Goal: Information Seeking & Learning: Check status

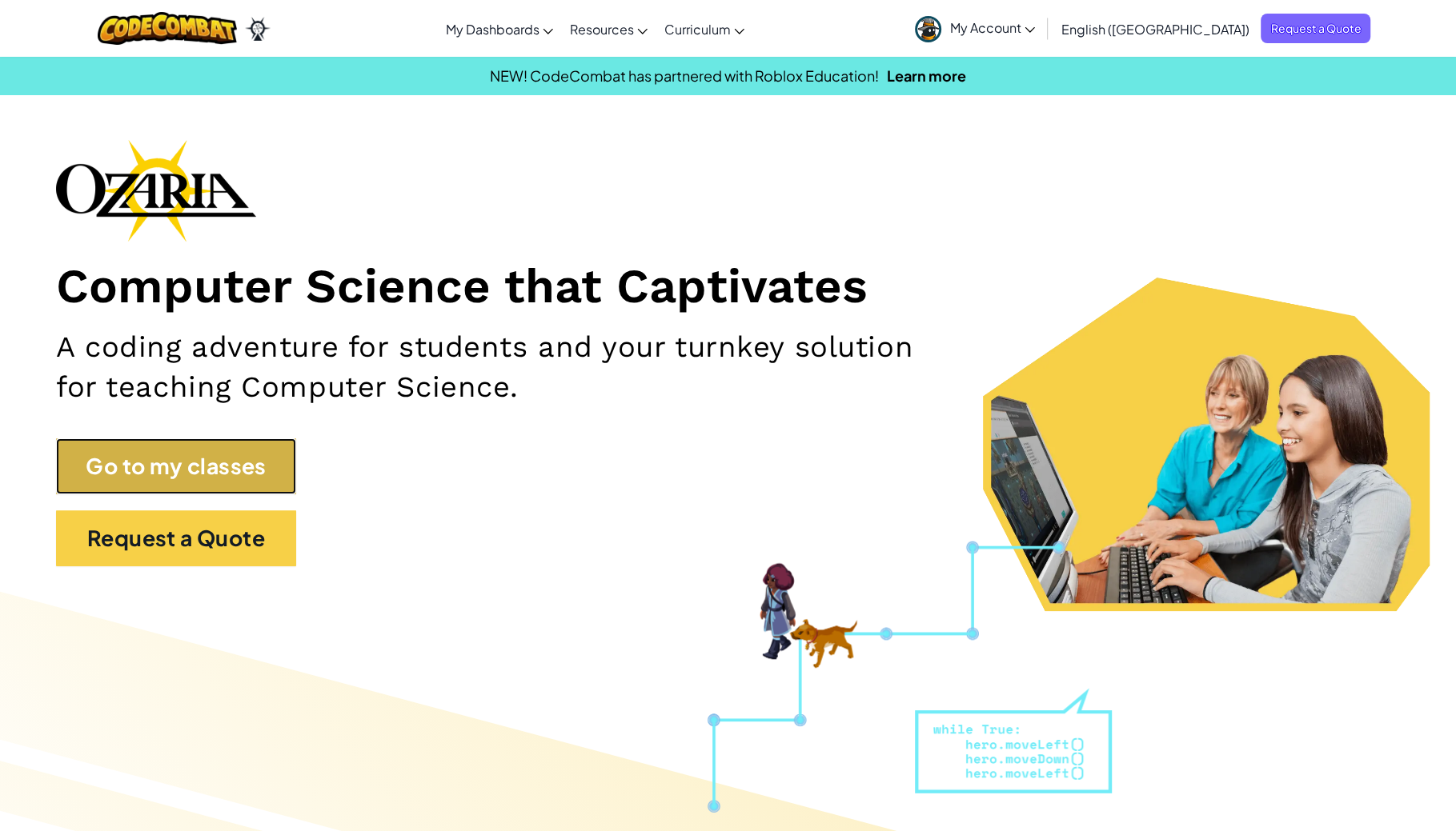
click at [211, 465] on link "Go to my classes" at bounding box center [176, 466] width 240 height 56
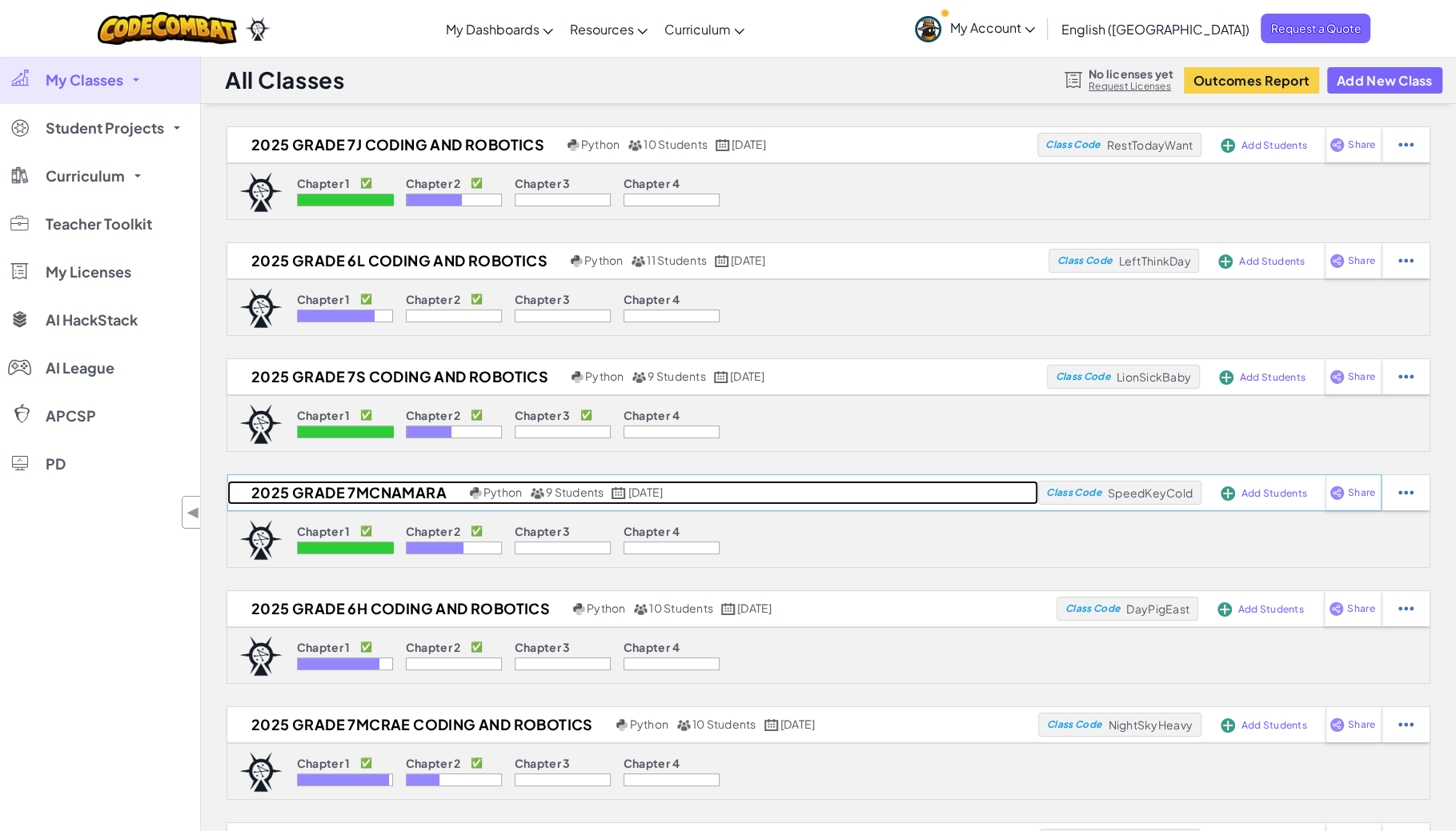
click at [405, 495] on h2 "2025 Grade 7McNamara" at bounding box center [346, 493] width 238 height 24
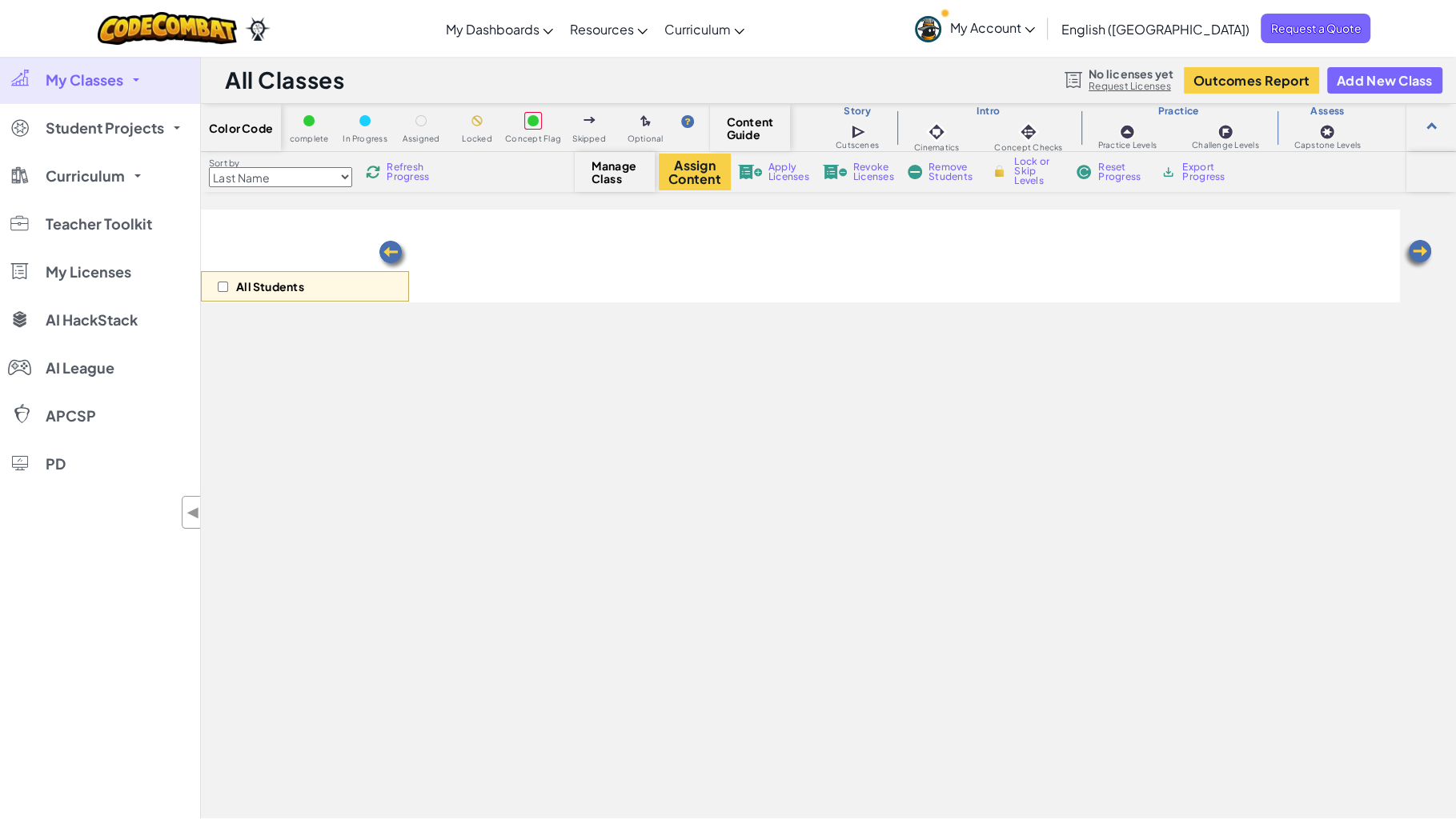
select select "5d8a57abe8919b28d5113af1"
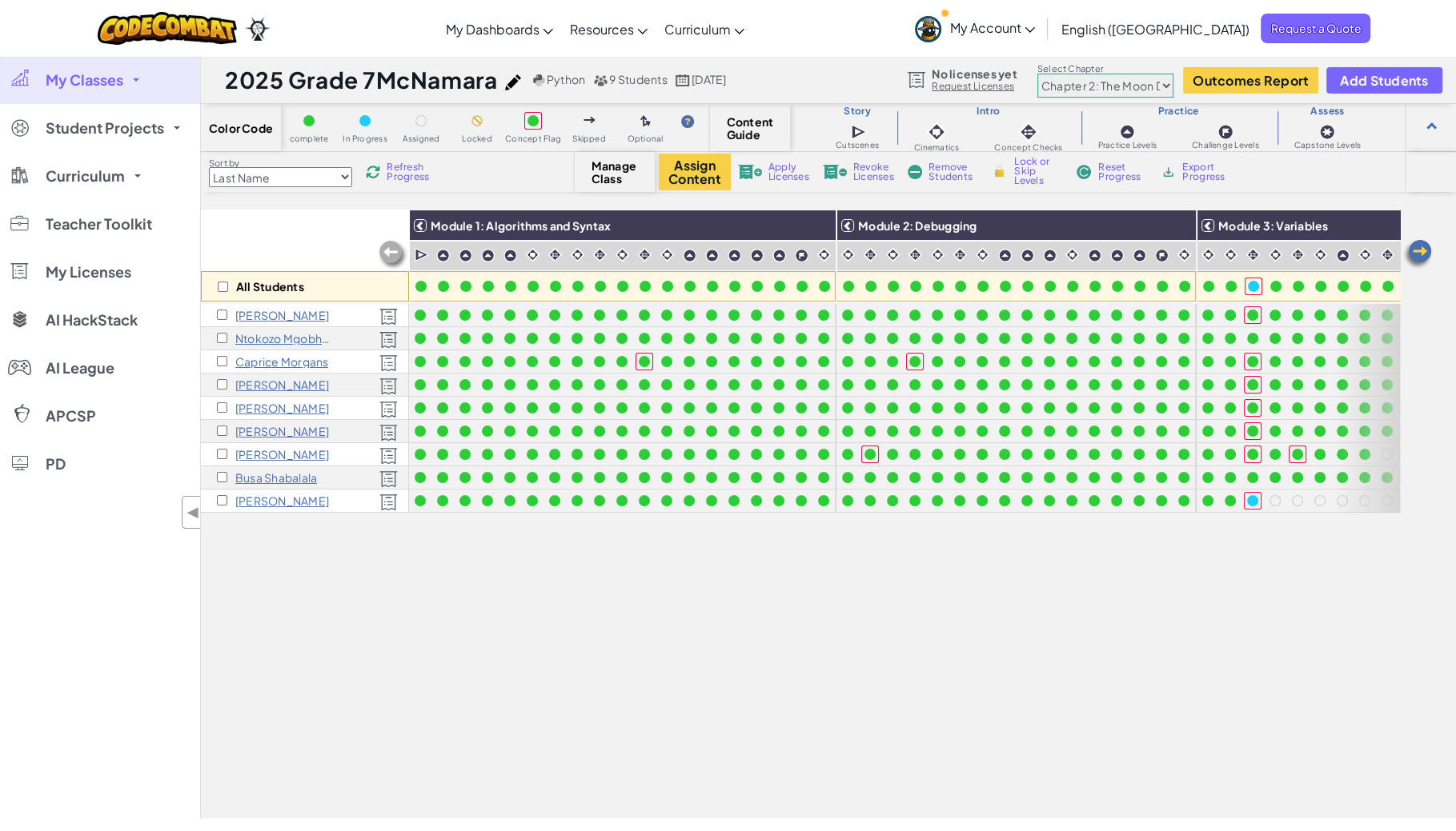
click at [126, 82] on link "My Classes" at bounding box center [100, 80] width 200 height 48
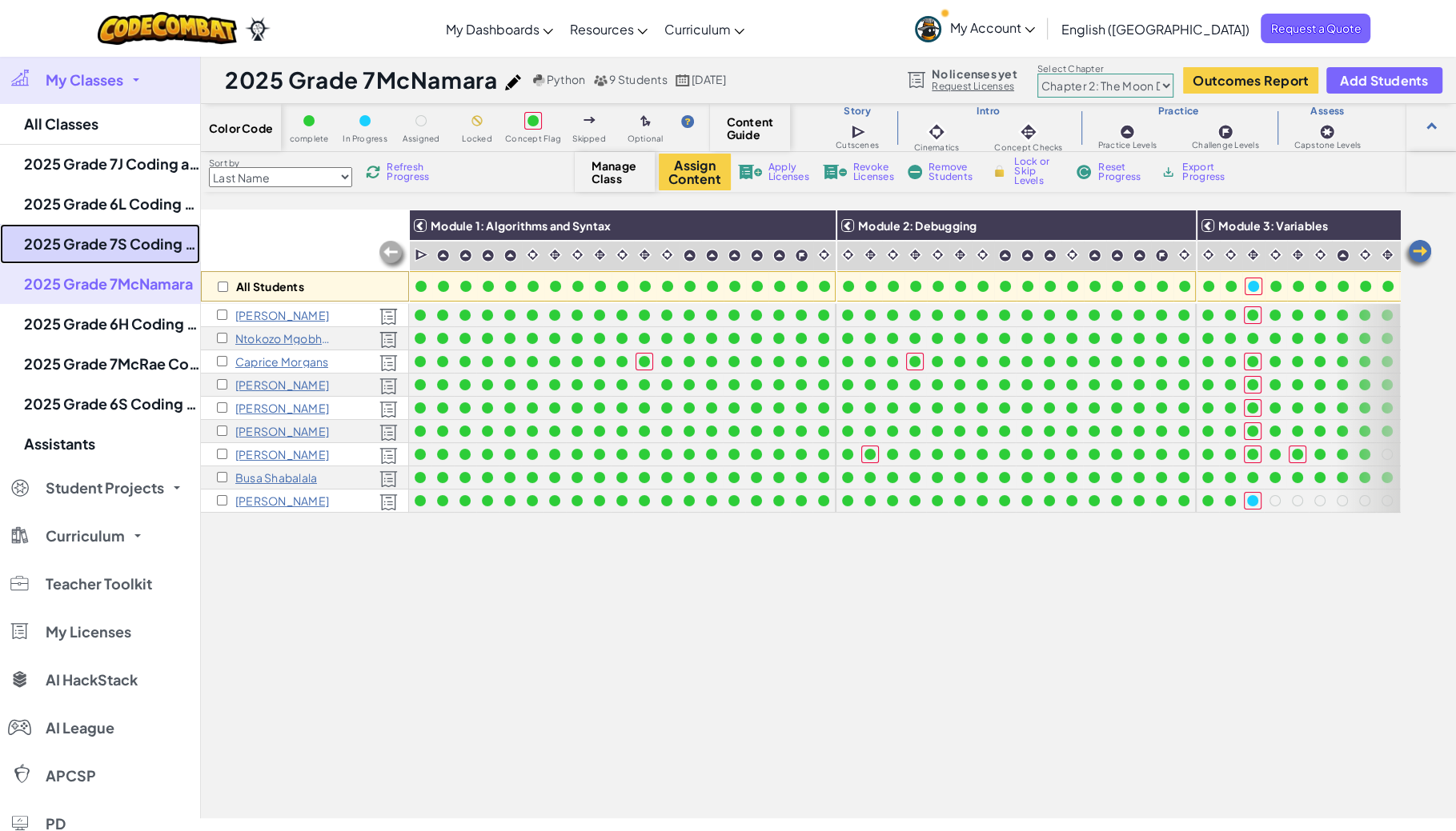
click at [133, 237] on link "2025 Grade 7S Coding and Robotics" at bounding box center [100, 244] width 200 height 40
select select "5d8a57abe8919b28d5113af1"
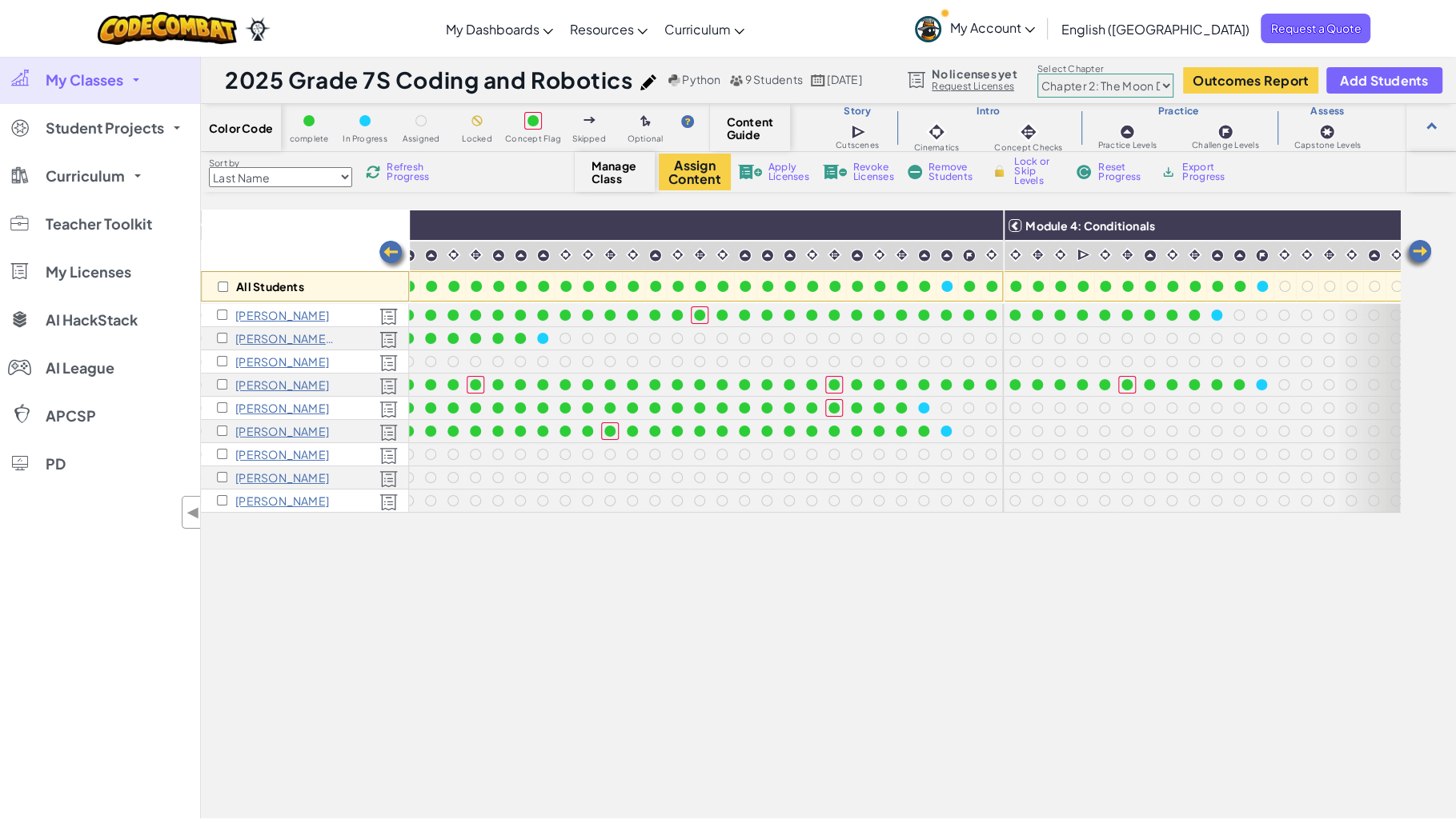
scroll to position [0, 995]
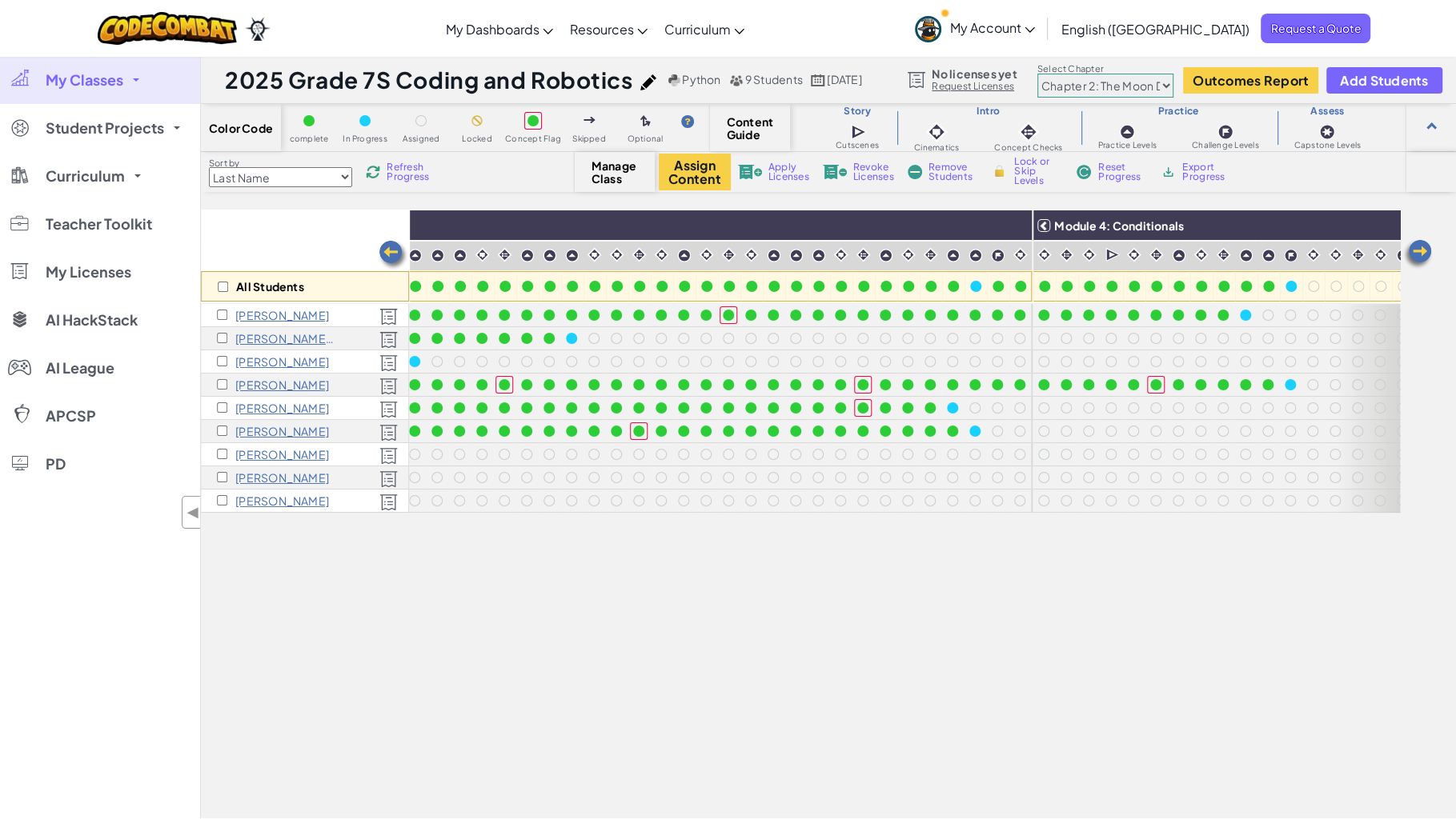
click at [410, 175] on span "Refresh Progress" at bounding box center [411, 171] width 49 height 19
click at [405, 171] on span "Refresh Progress" at bounding box center [411, 171] width 49 height 19
click at [405, 171] on span "Refresh Progress" at bounding box center [411, 171] width 49 height 19
click at [1288, 386] on div at bounding box center [1290, 385] width 12 height 12
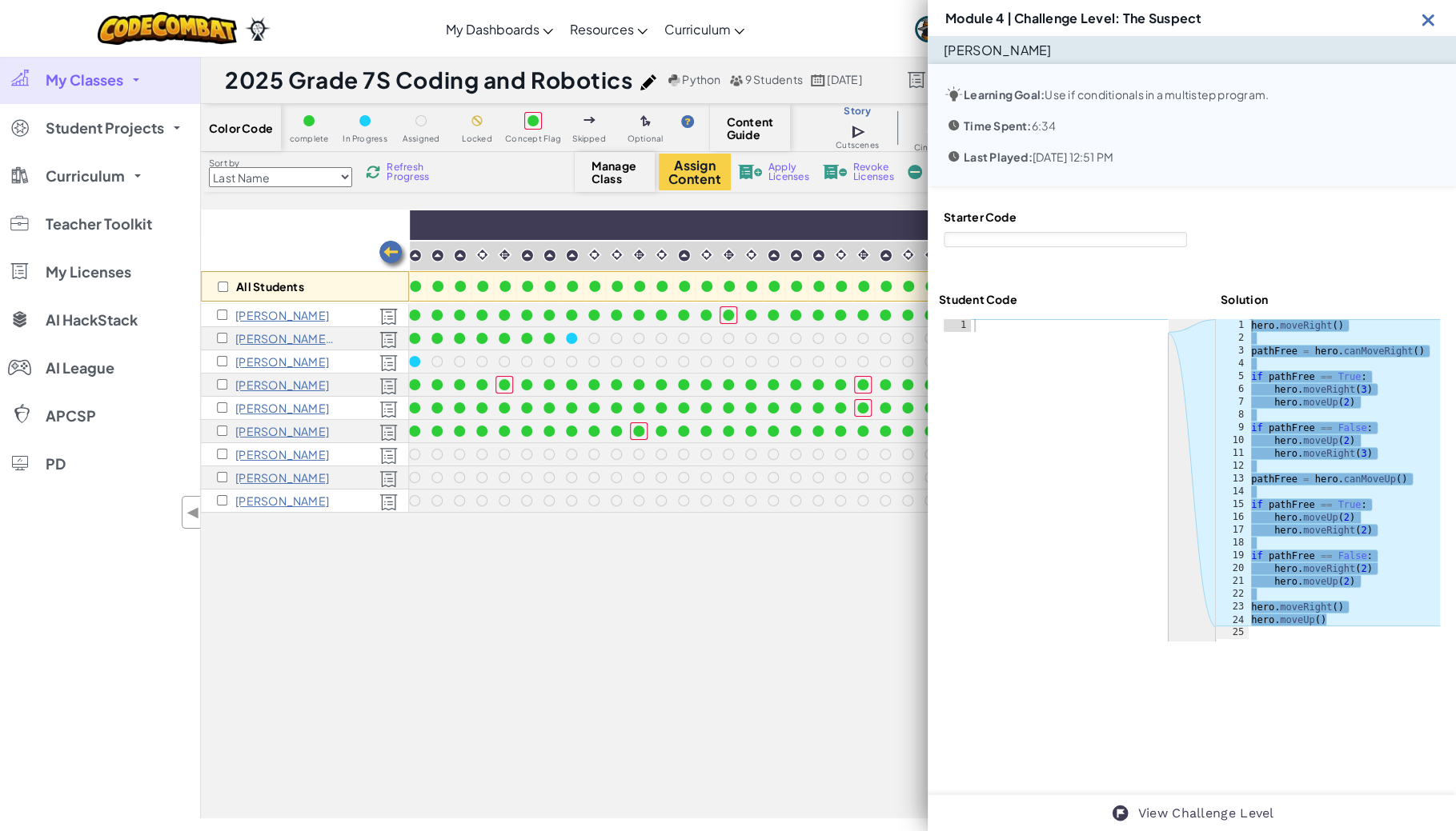
click at [1428, 30] on div "Module 4 | Challenge Level: The Suspect" at bounding box center [1191, 18] width 528 height 36
click at [1427, 26] on img at bounding box center [1428, 20] width 20 height 20
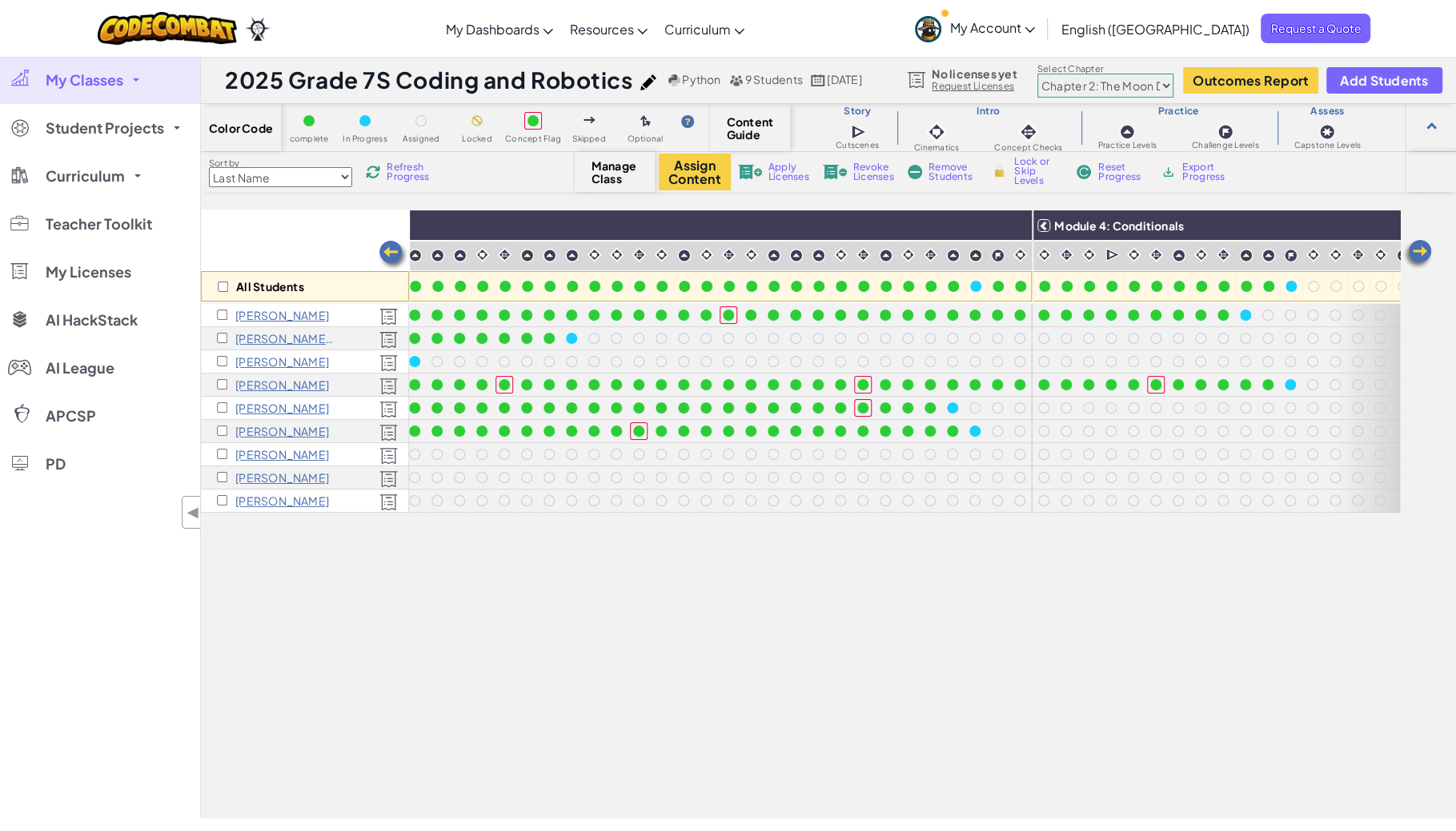
click at [681, 662] on div "All Students Module 1: Algorithms and Syntax Module 2: Debugging Module 3: Vari…" at bounding box center [800, 425] width 1199 height 751
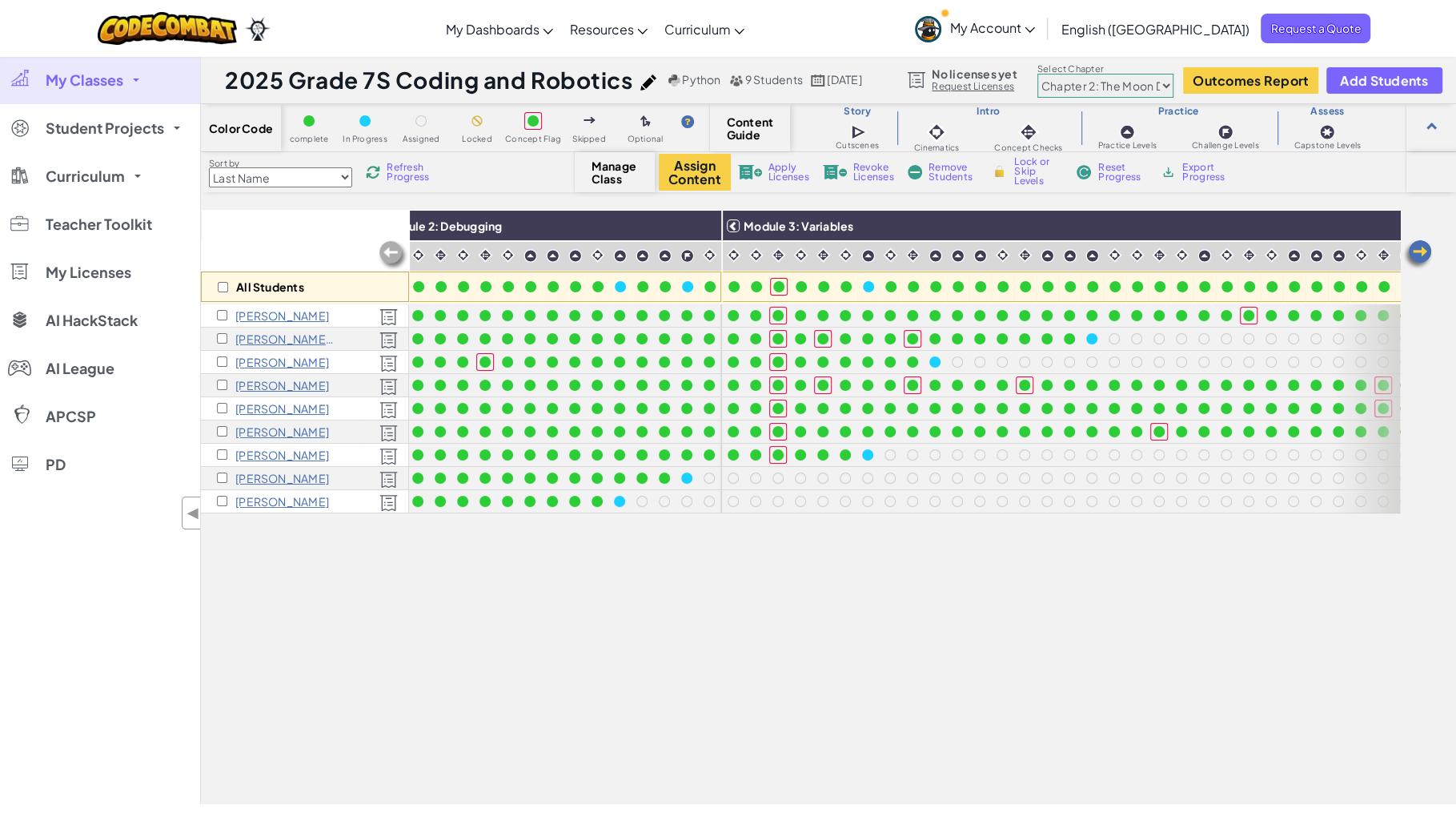
scroll to position [0, 468]
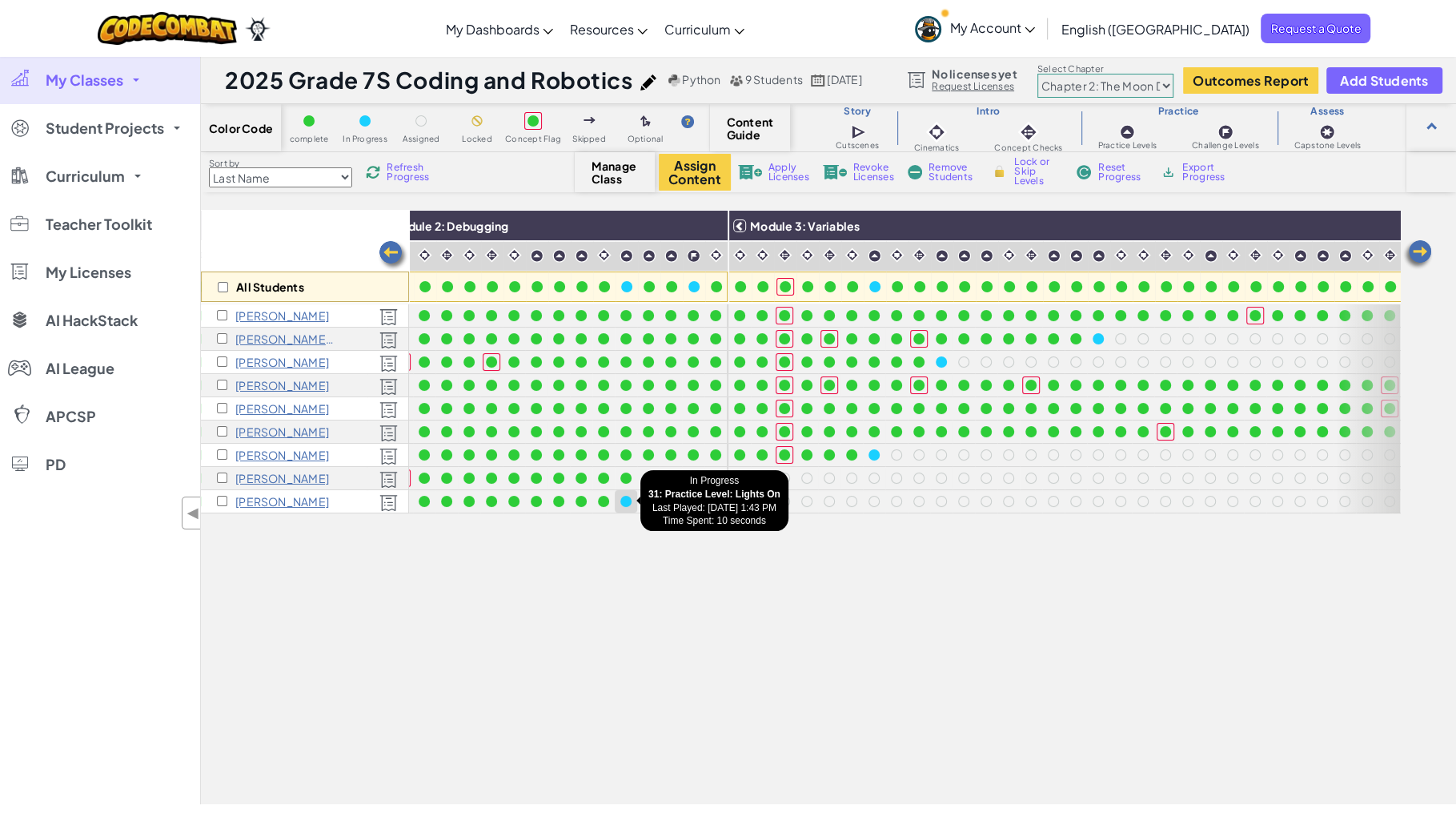
click at [630, 496] on div at bounding box center [625, 500] width 17 height 17
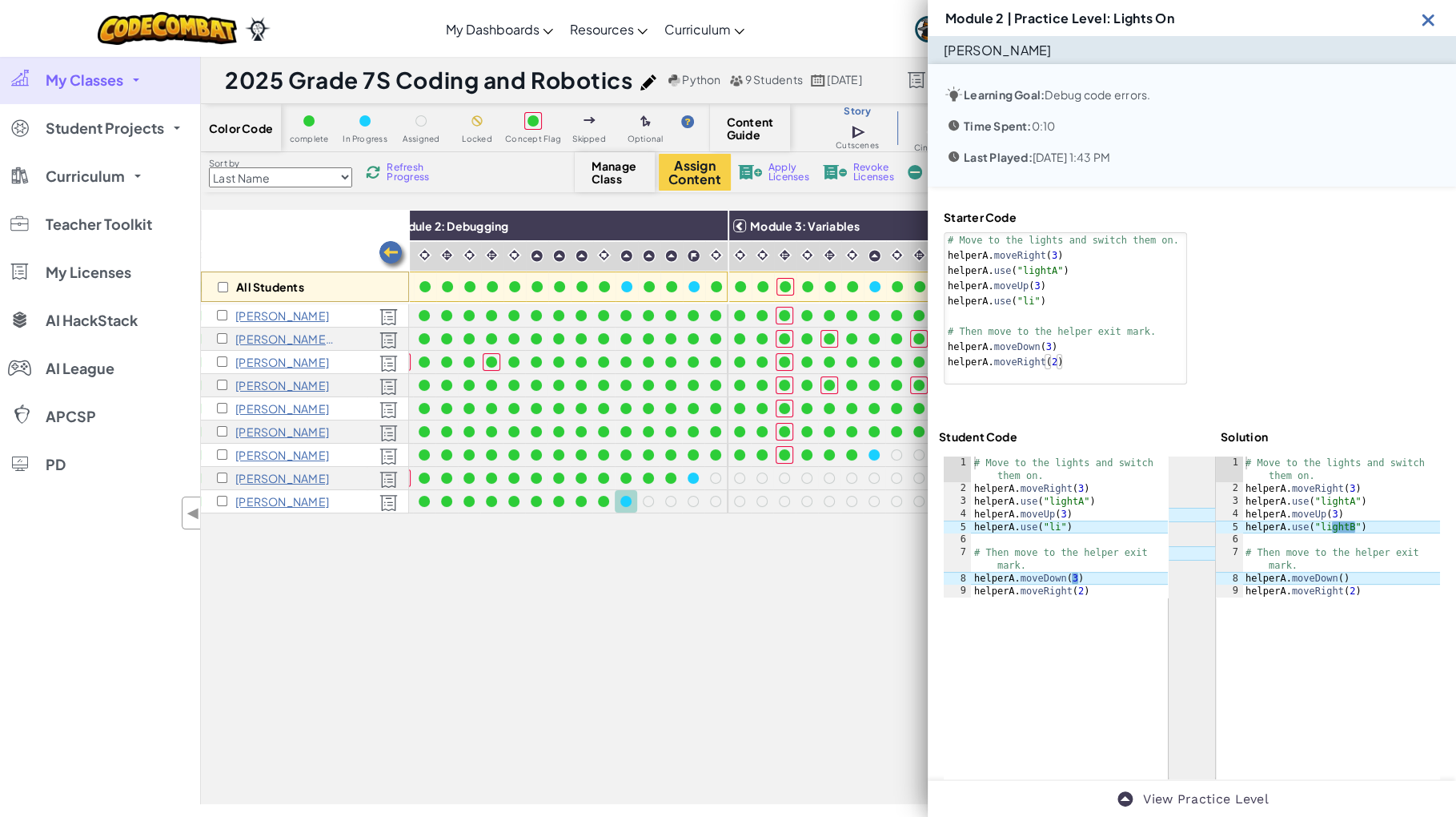
click at [1422, 10] on img at bounding box center [1428, 20] width 20 height 20
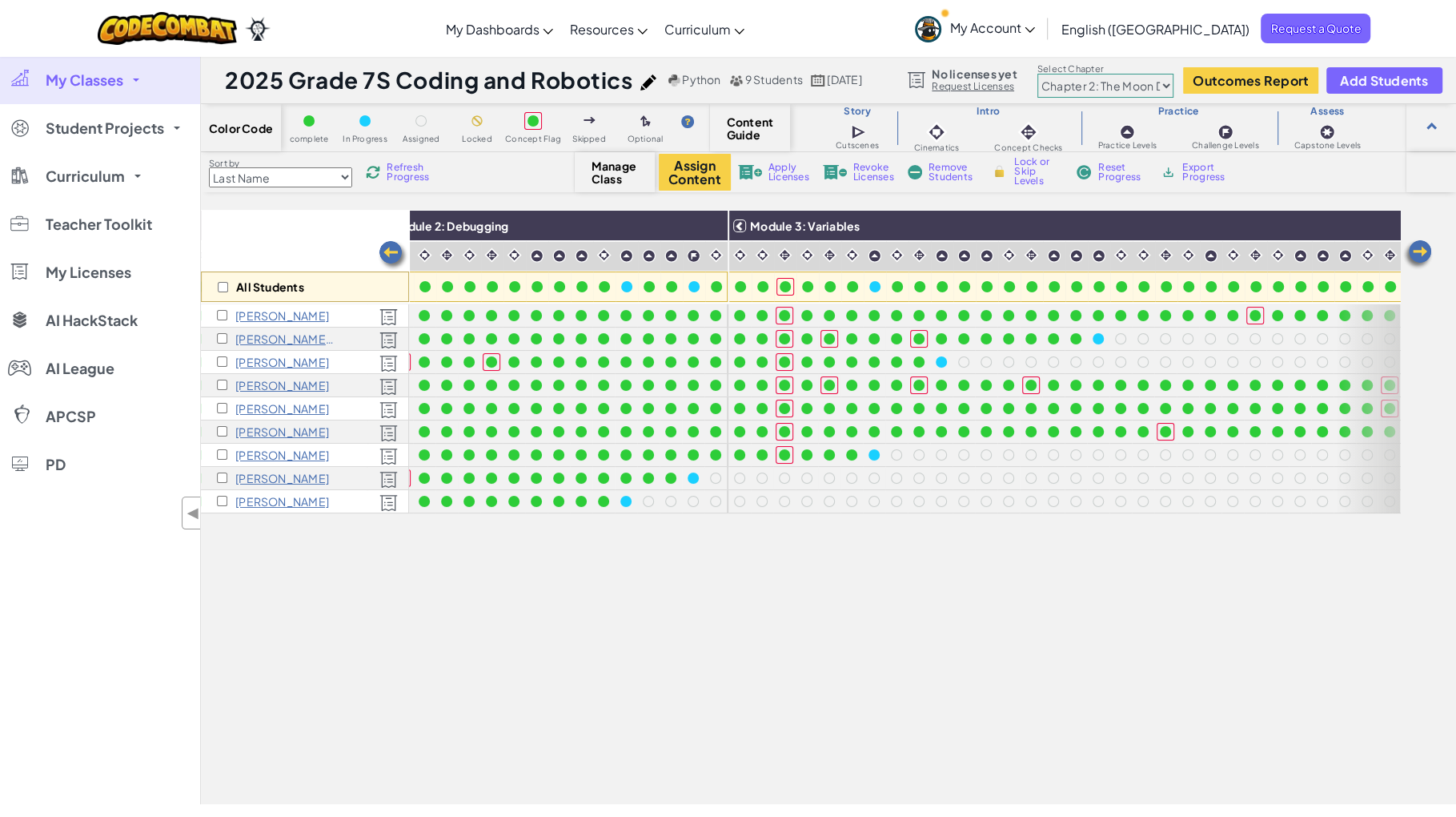
click at [409, 165] on span "Refresh Progress" at bounding box center [411, 171] width 49 height 19
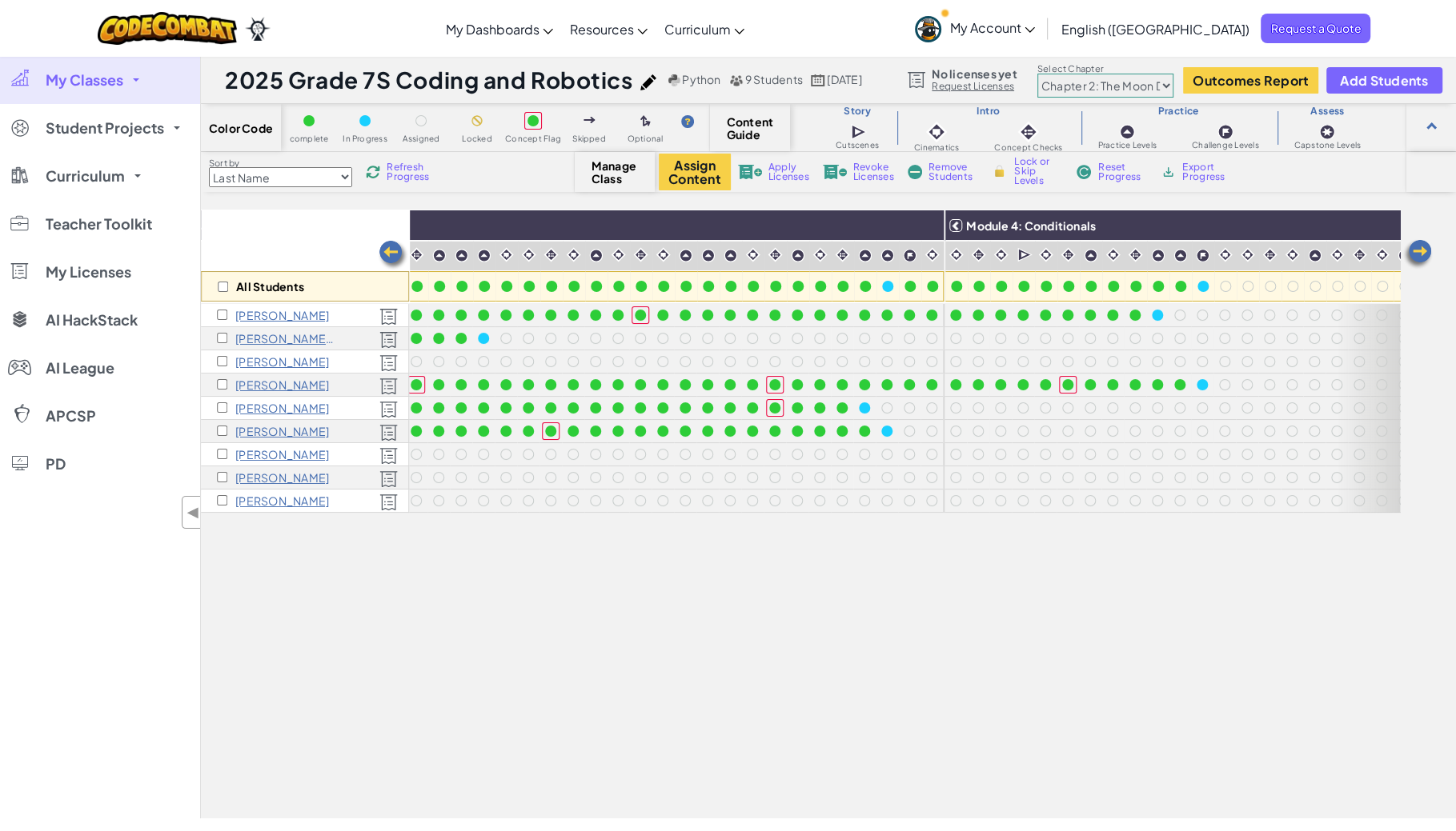
scroll to position [0, 1085]
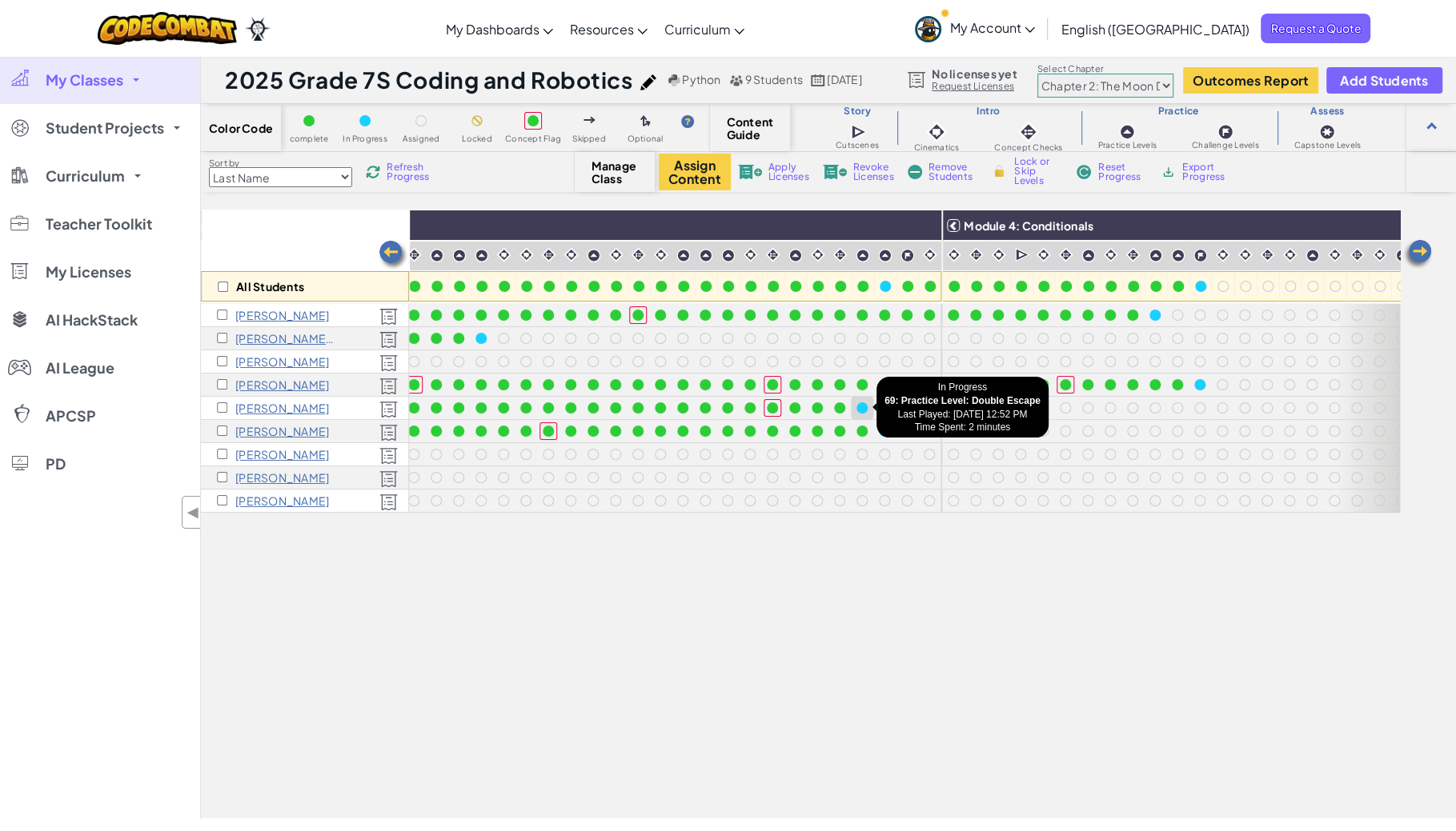
click at [861, 407] on div at bounding box center [862, 408] width 12 height 12
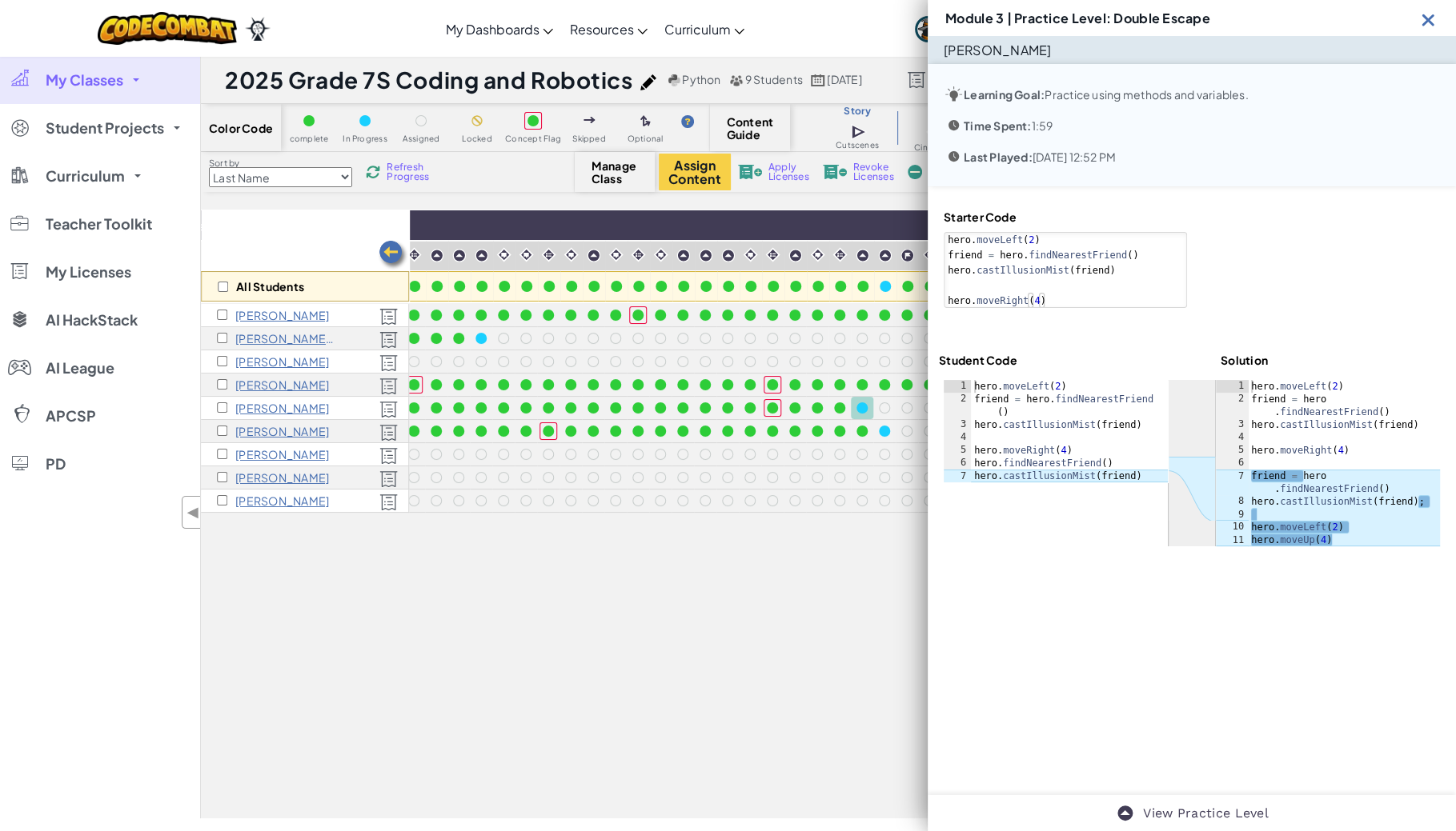
click at [1425, 17] on img at bounding box center [1428, 20] width 20 height 20
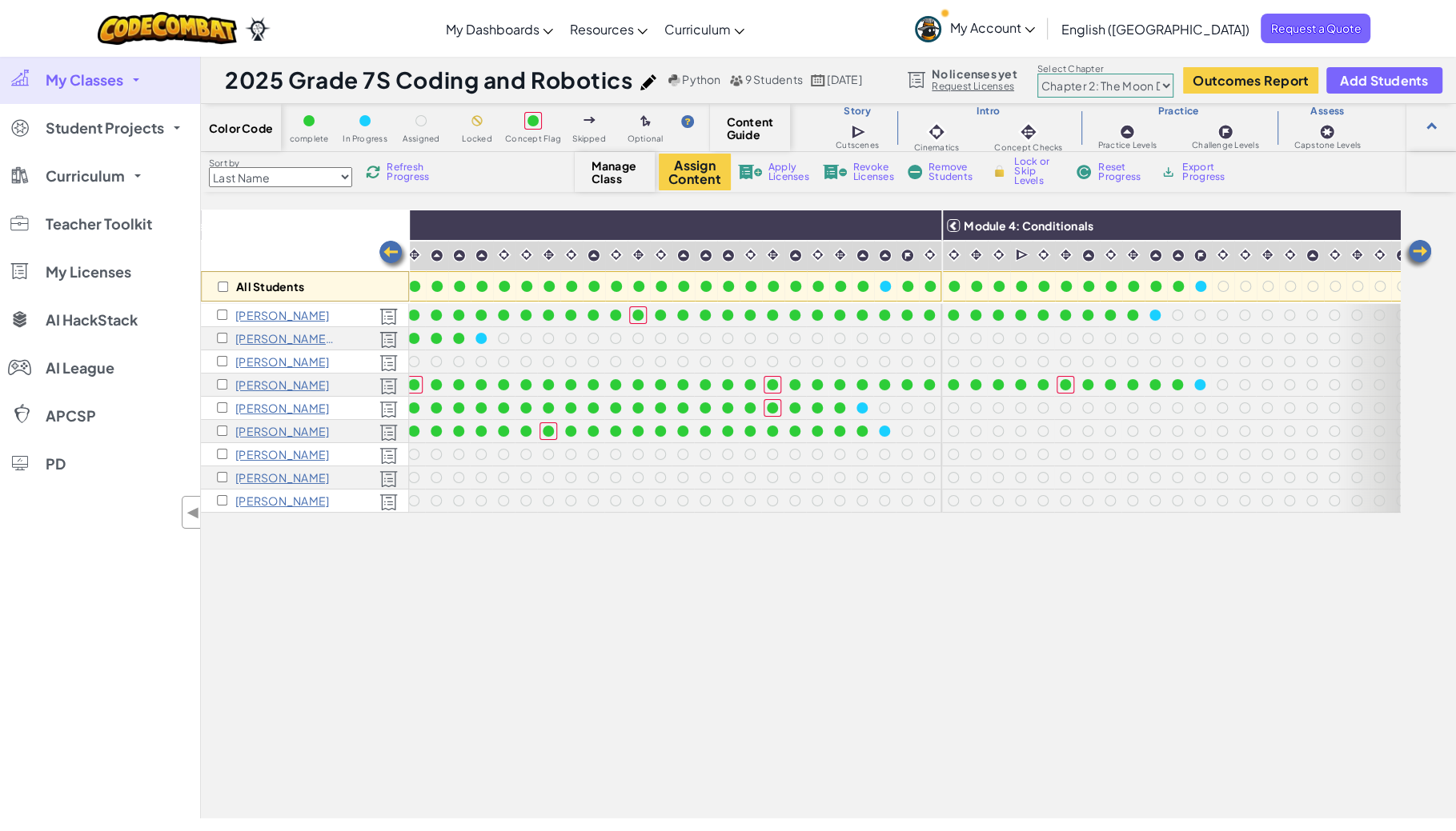
click at [416, 170] on span "Refresh Progress" at bounding box center [411, 171] width 49 height 19
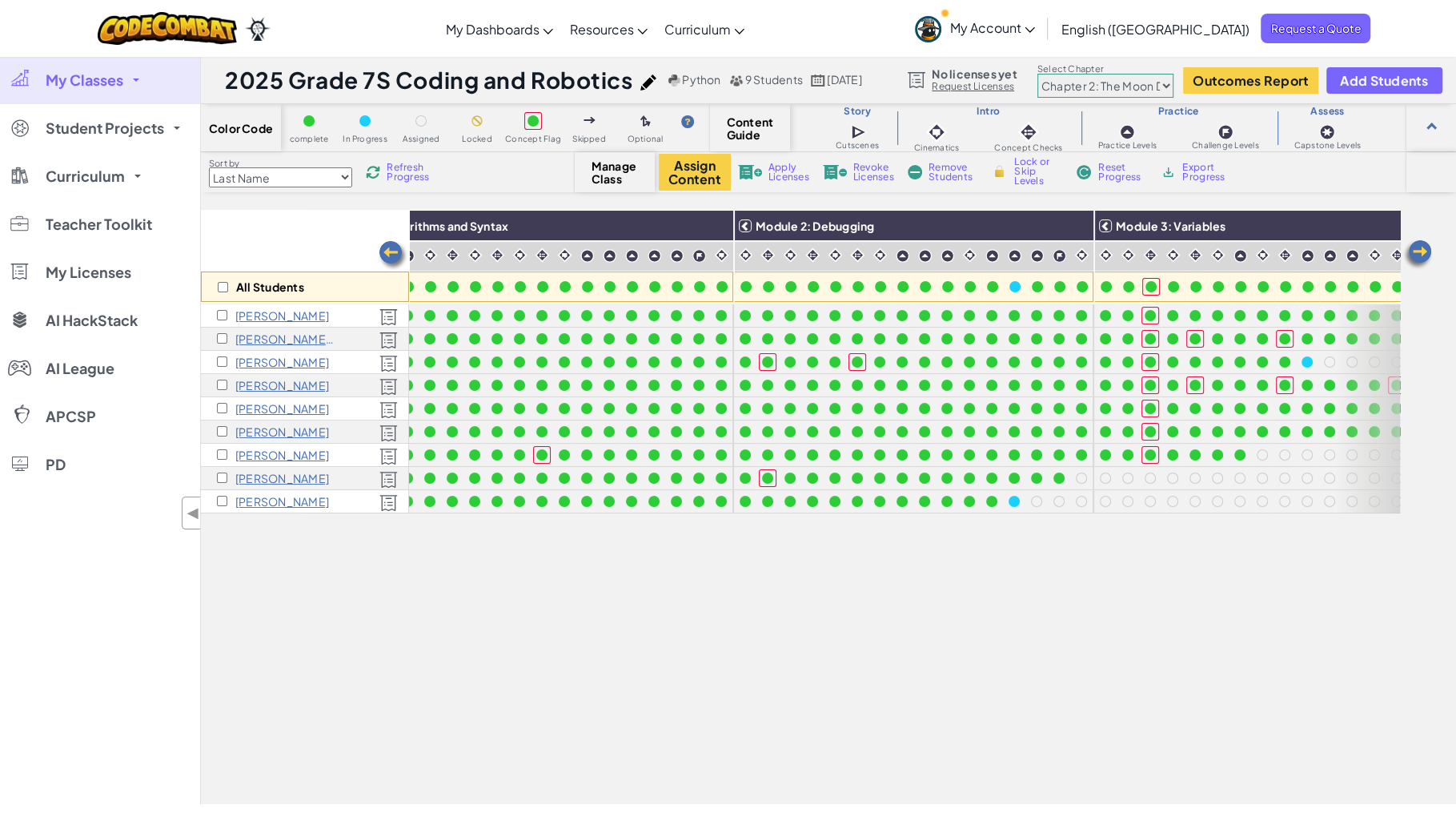
scroll to position [0, 101]
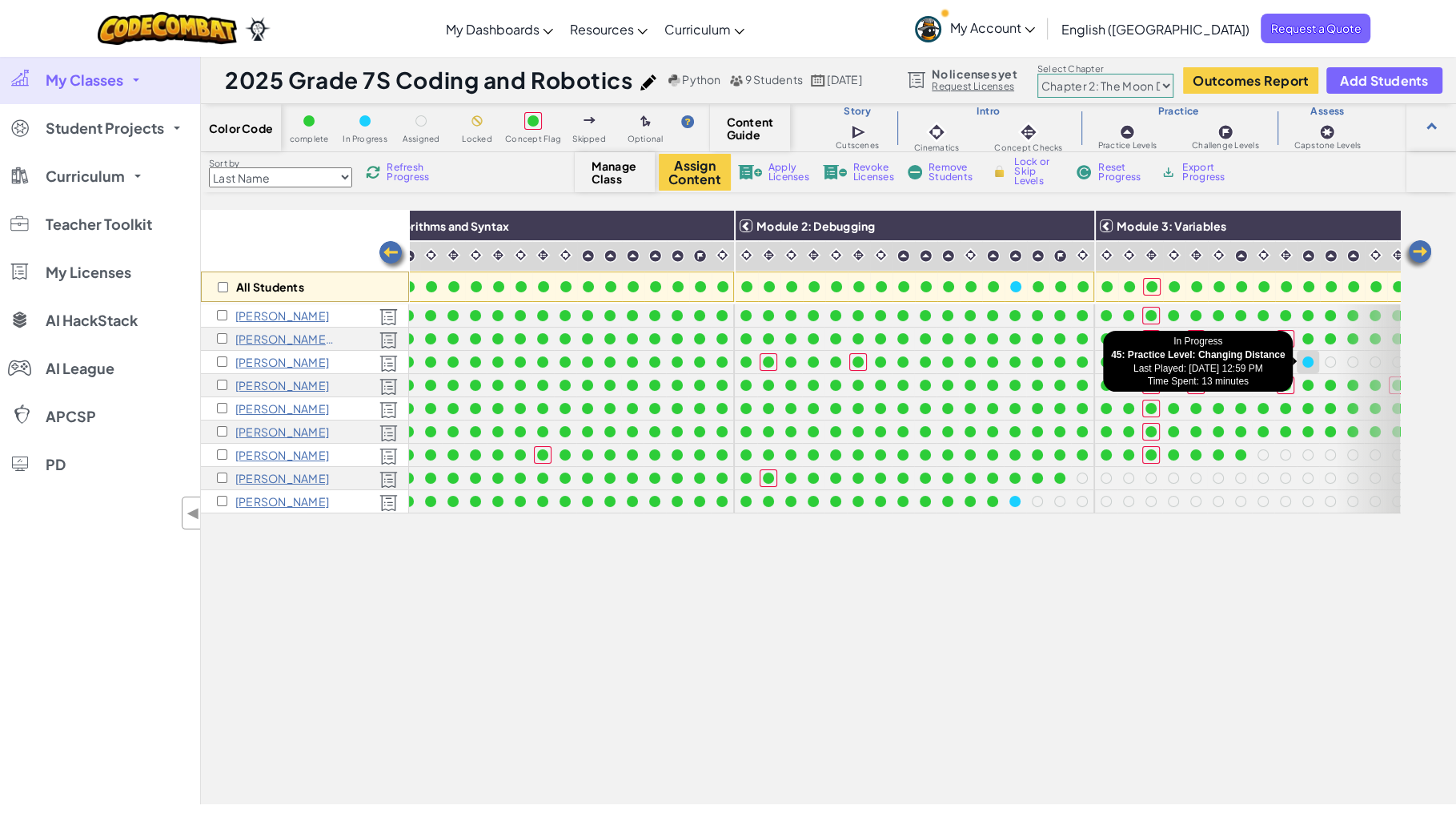
click at [1310, 361] on div at bounding box center [1308, 362] width 12 height 12
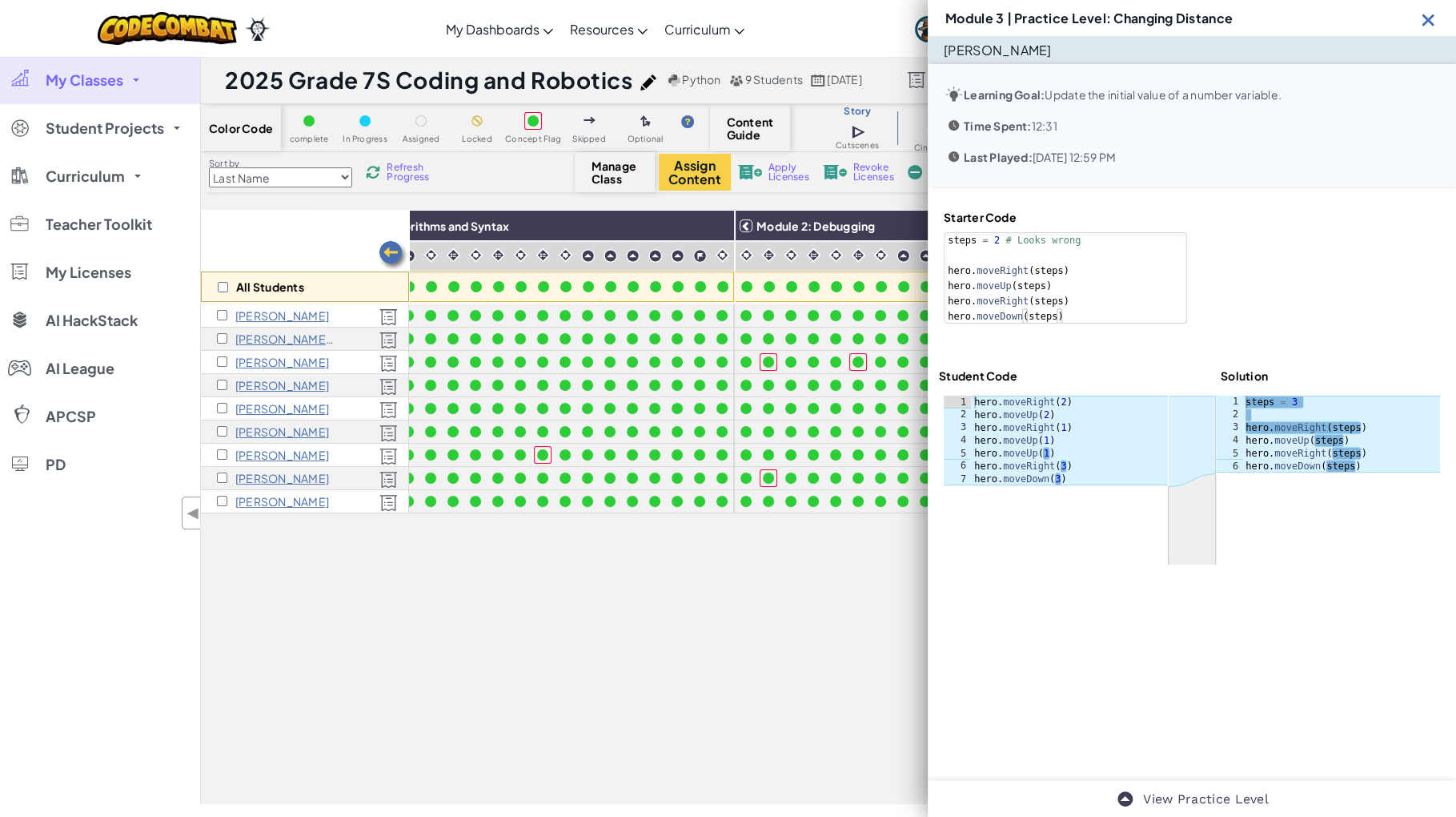
click at [1248, 275] on div at bounding box center [1318, 266] width 243 height 114
click at [1432, 10] on img at bounding box center [1428, 20] width 20 height 20
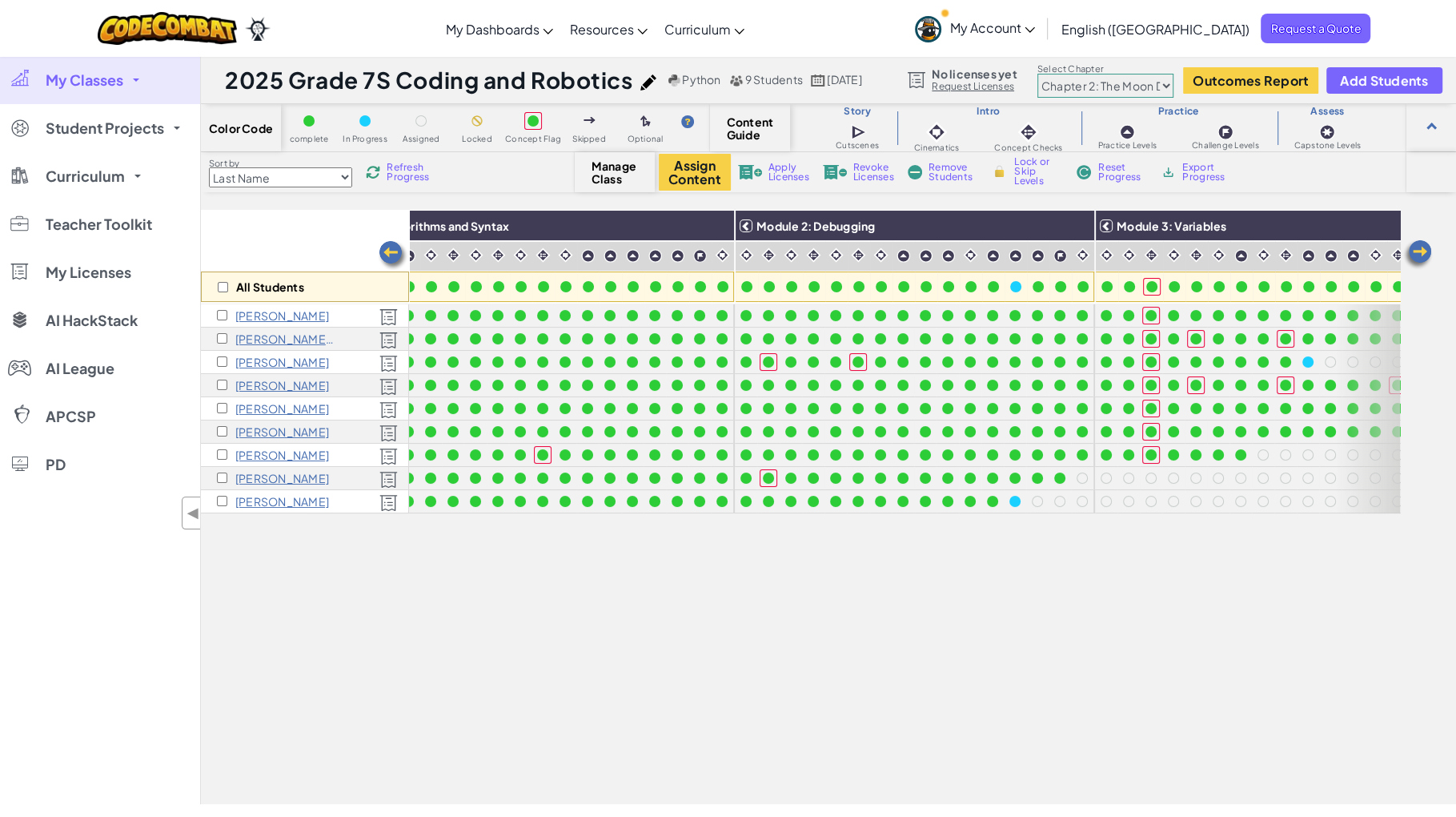
click at [413, 177] on span "Refresh Progress" at bounding box center [411, 171] width 49 height 19
click at [404, 171] on span "Refresh Progress" at bounding box center [411, 171] width 49 height 19
click at [414, 172] on span "Refresh Progress" at bounding box center [411, 171] width 49 height 19
click at [414, 174] on span "Refresh Progress" at bounding box center [411, 171] width 49 height 19
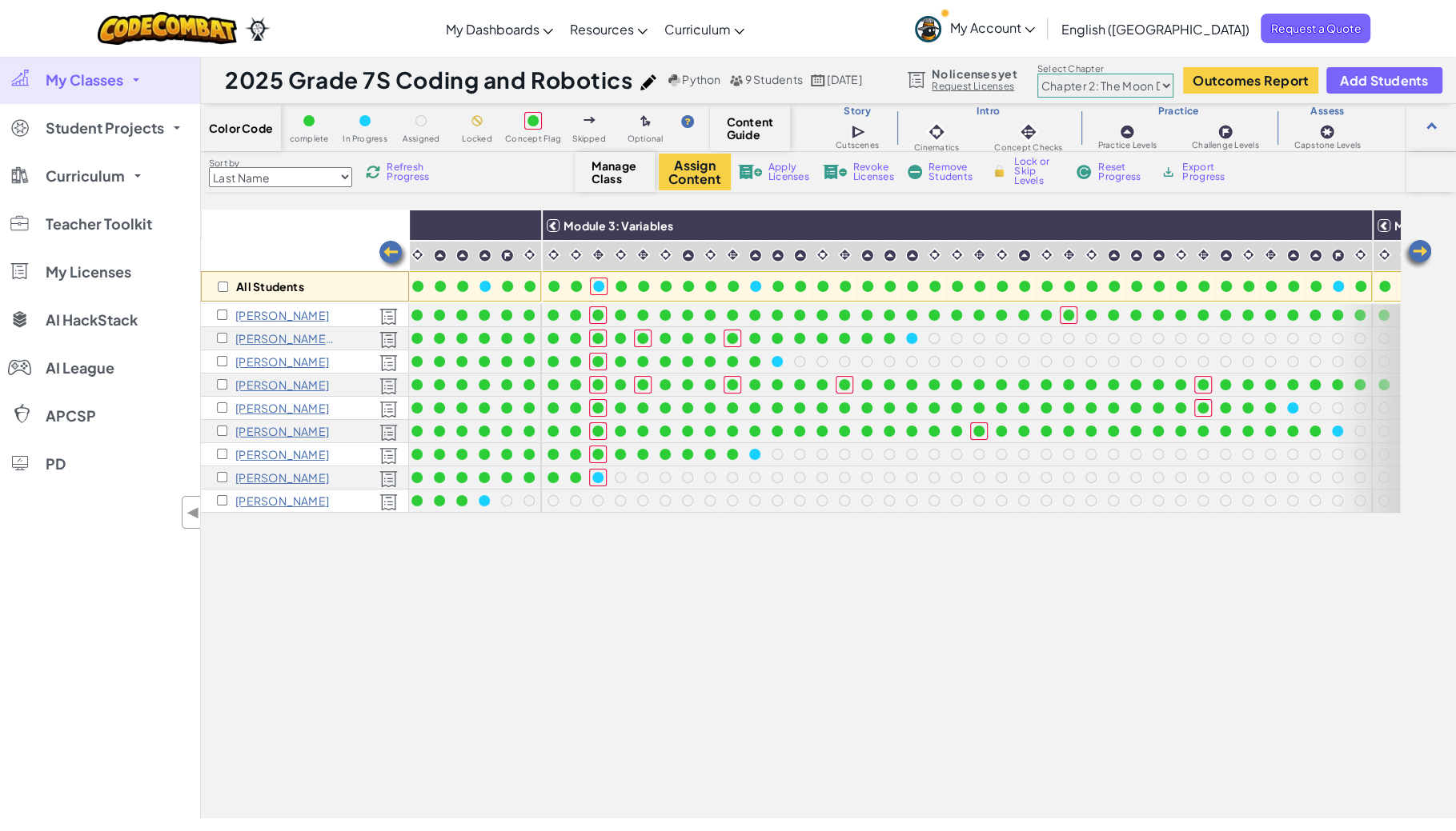
scroll to position [0, 655]
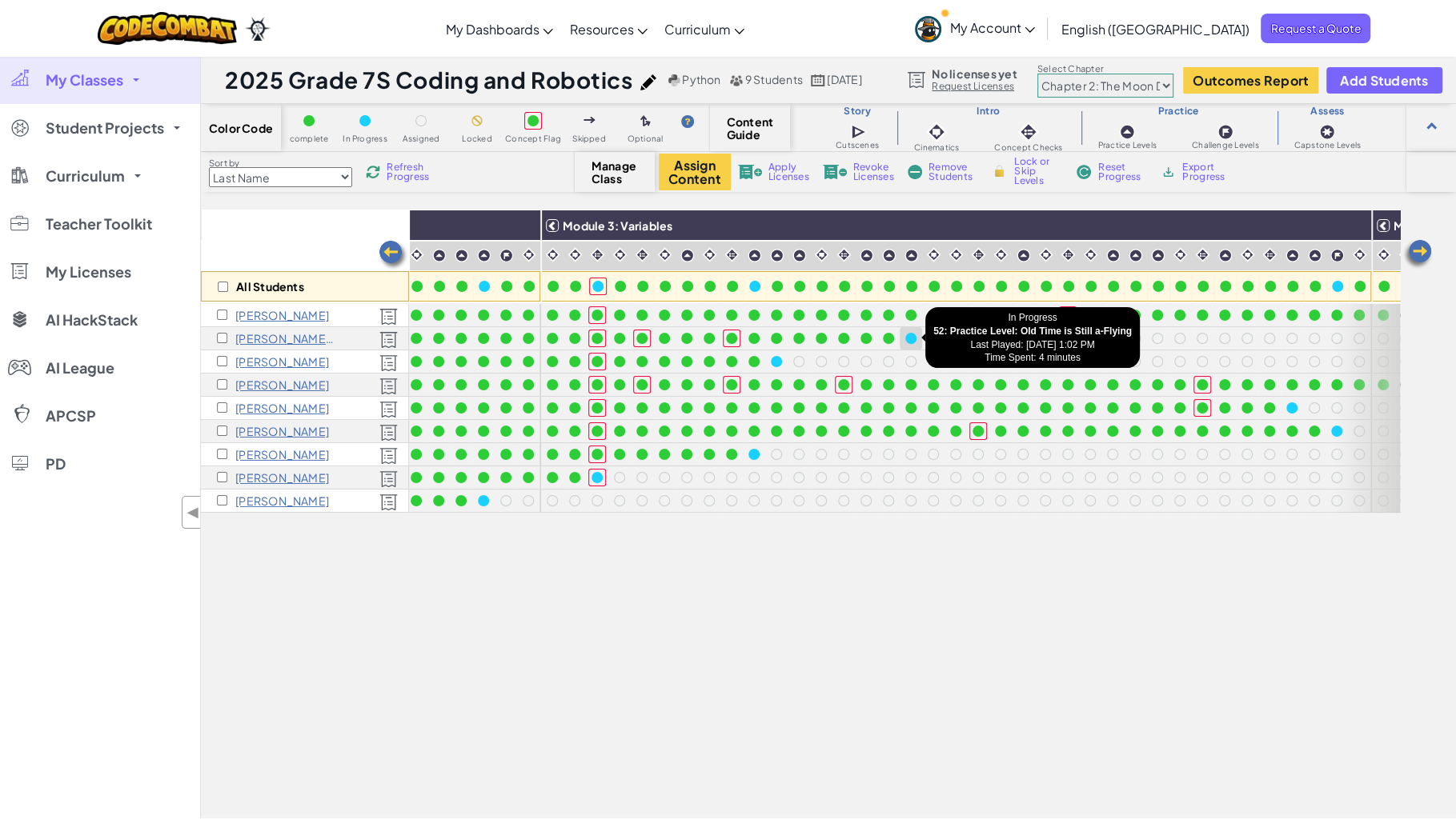
click at [915, 337] on div at bounding box center [911, 338] width 12 height 12
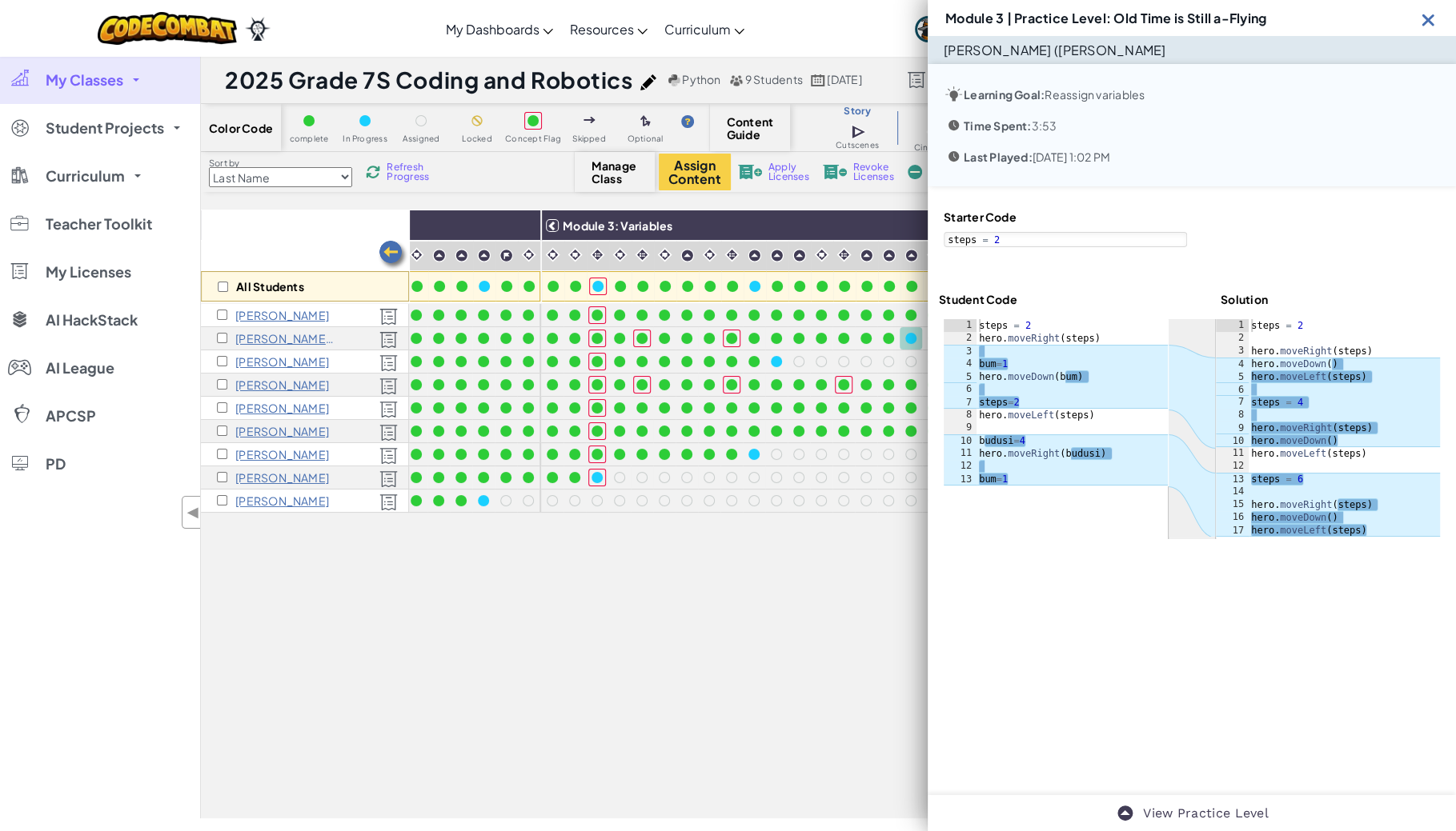
click at [1423, 19] on img at bounding box center [1428, 20] width 20 height 20
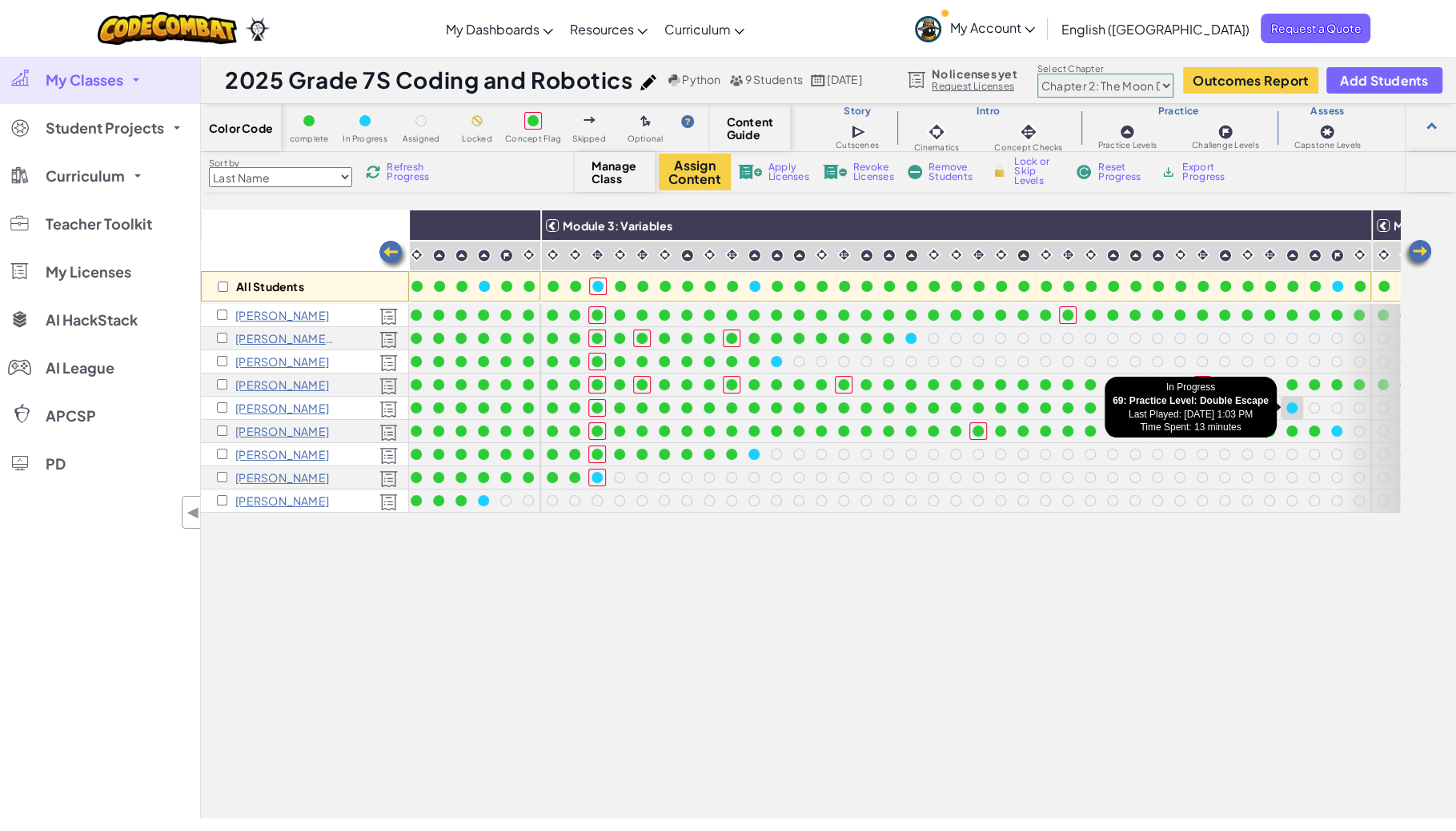
click at [1293, 405] on div at bounding box center [1292, 408] width 12 height 12
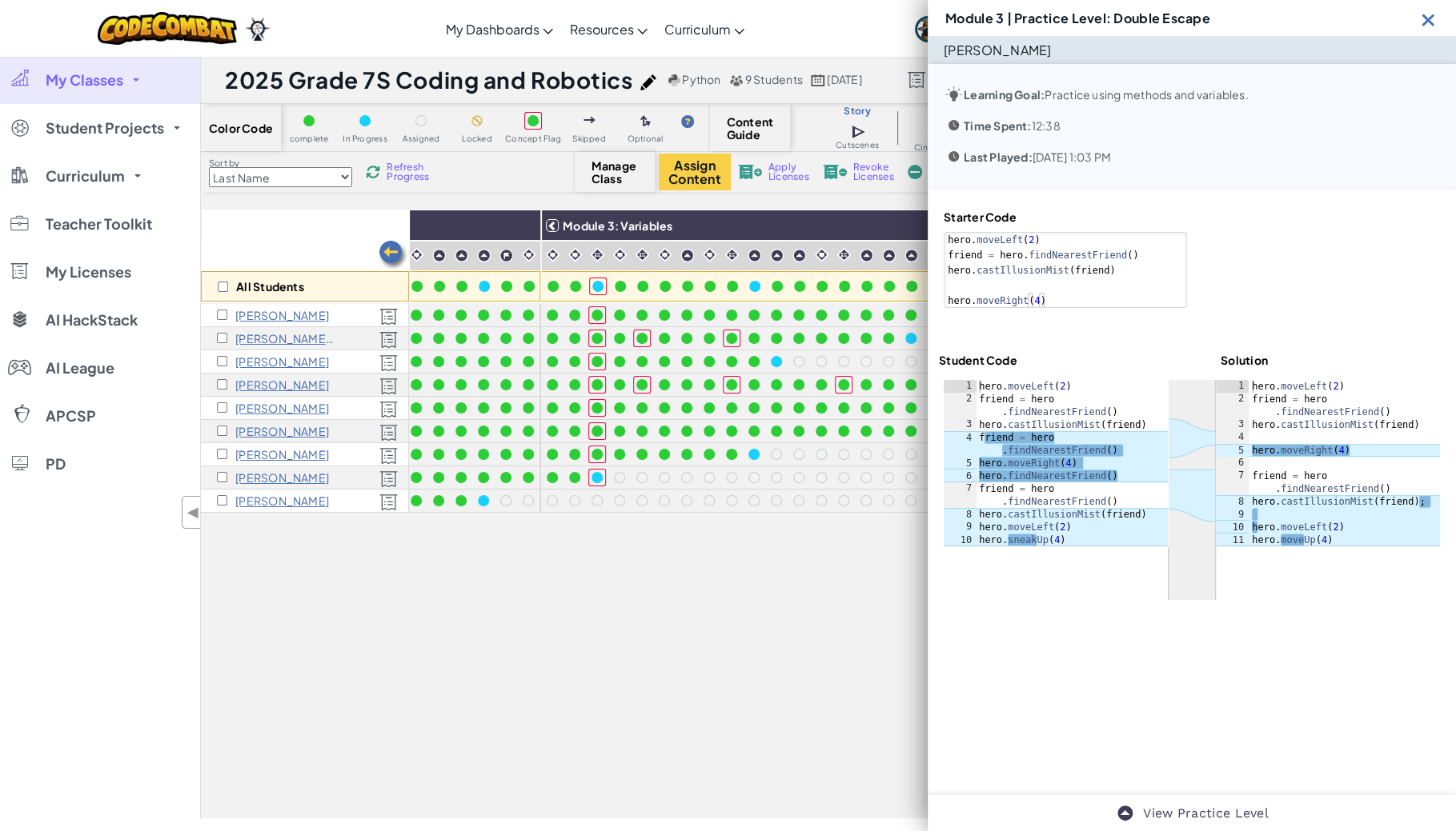
type textarea "friend = hero.findNearestFriend()"
click at [1140, 453] on div "hero . moveLeft ( 2 ) friend = hero . findNearestFriend ( ) hero . castIllusion…" at bounding box center [1071, 475] width 192 height 192
click at [1432, 14] on img at bounding box center [1428, 20] width 20 height 20
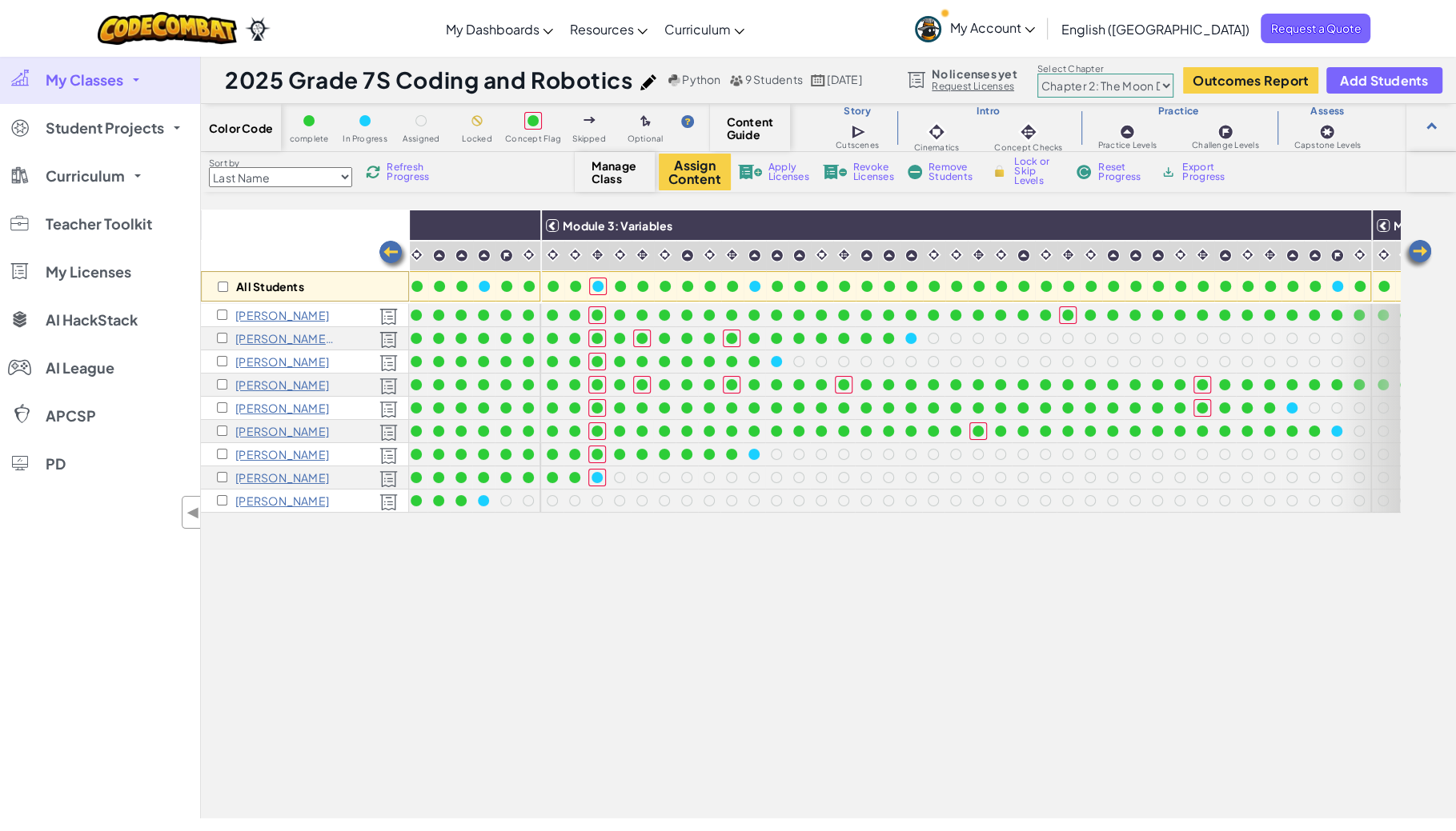
click at [415, 173] on span "Refresh Progress" at bounding box center [411, 171] width 49 height 19
click at [1337, 430] on div at bounding box center [1368, 408] width 64 height 208
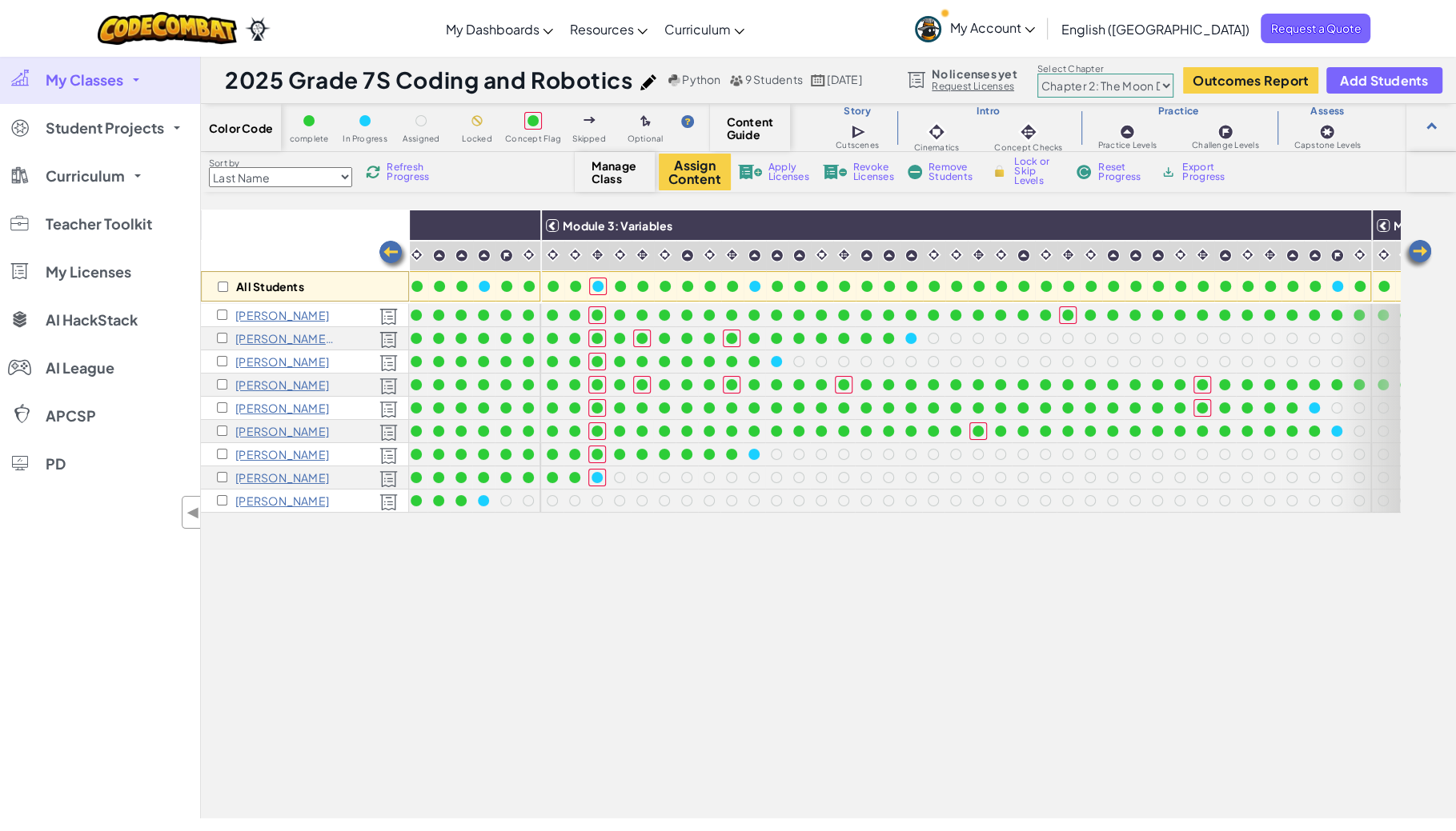
click at [1336, 430] on div at bounding box center [1368, 408] width 64 height 208
click at [407, 168] on span "Refresh Progress" at bounding box center [411, 171] width 49 height 19
click at [407, 169] on span "Refresh Progress" at bounding box center [411, 171] width 49 height 19
click at [420, 172] on span "Refresh Progress" at bounding box center [411, 171] width 49 height 19
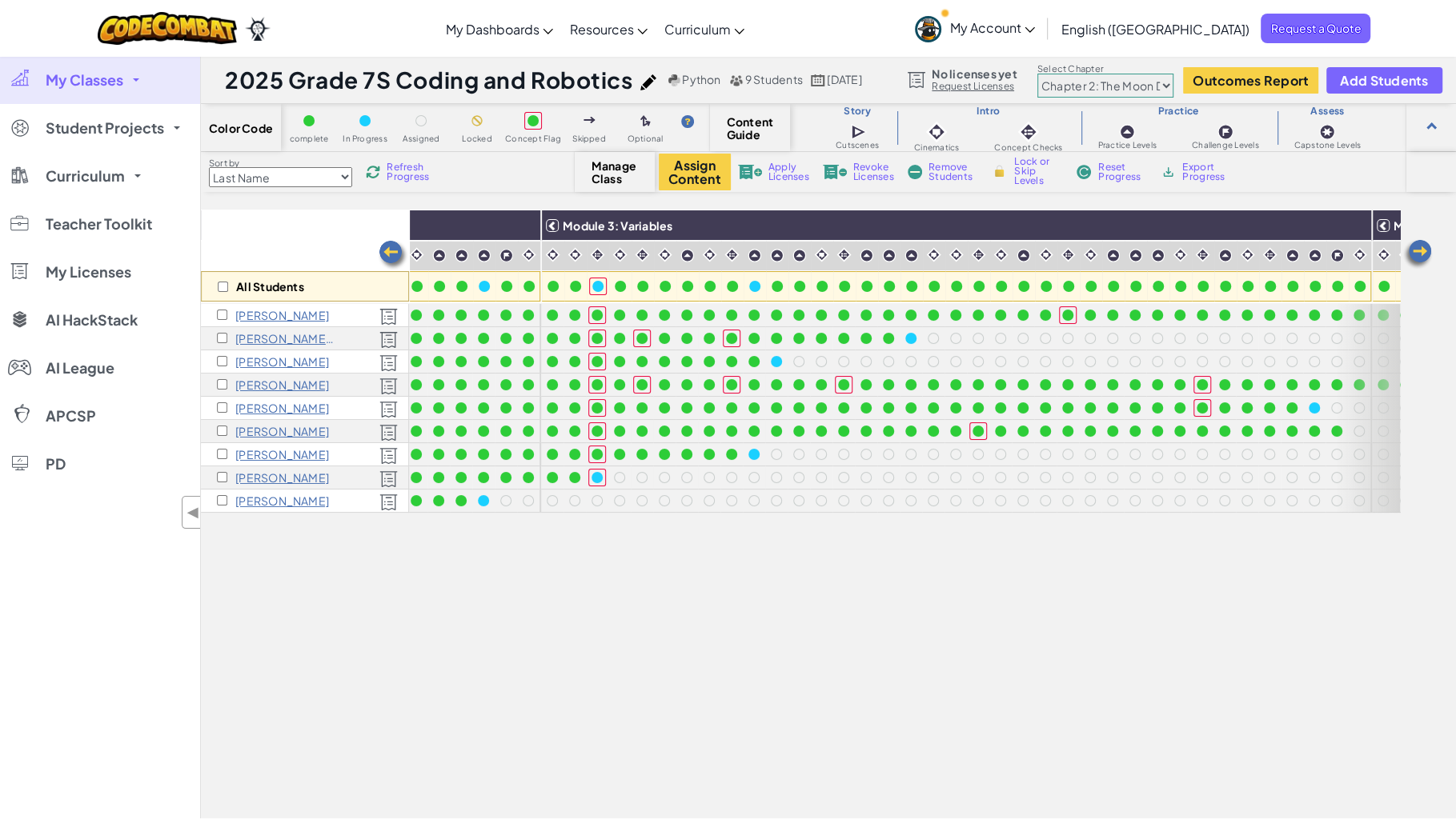
click at [420, 175] on span "Refresh Progress" at bounding box center [411, 171] width 49 height 19
click at [420, 175] on span "Refresh Progress" at bounding box center [411, 171] width 49 height 19
click at [420, 177] on span "Refresh Progress" at bounding box center [411, 171] width 49 height 19
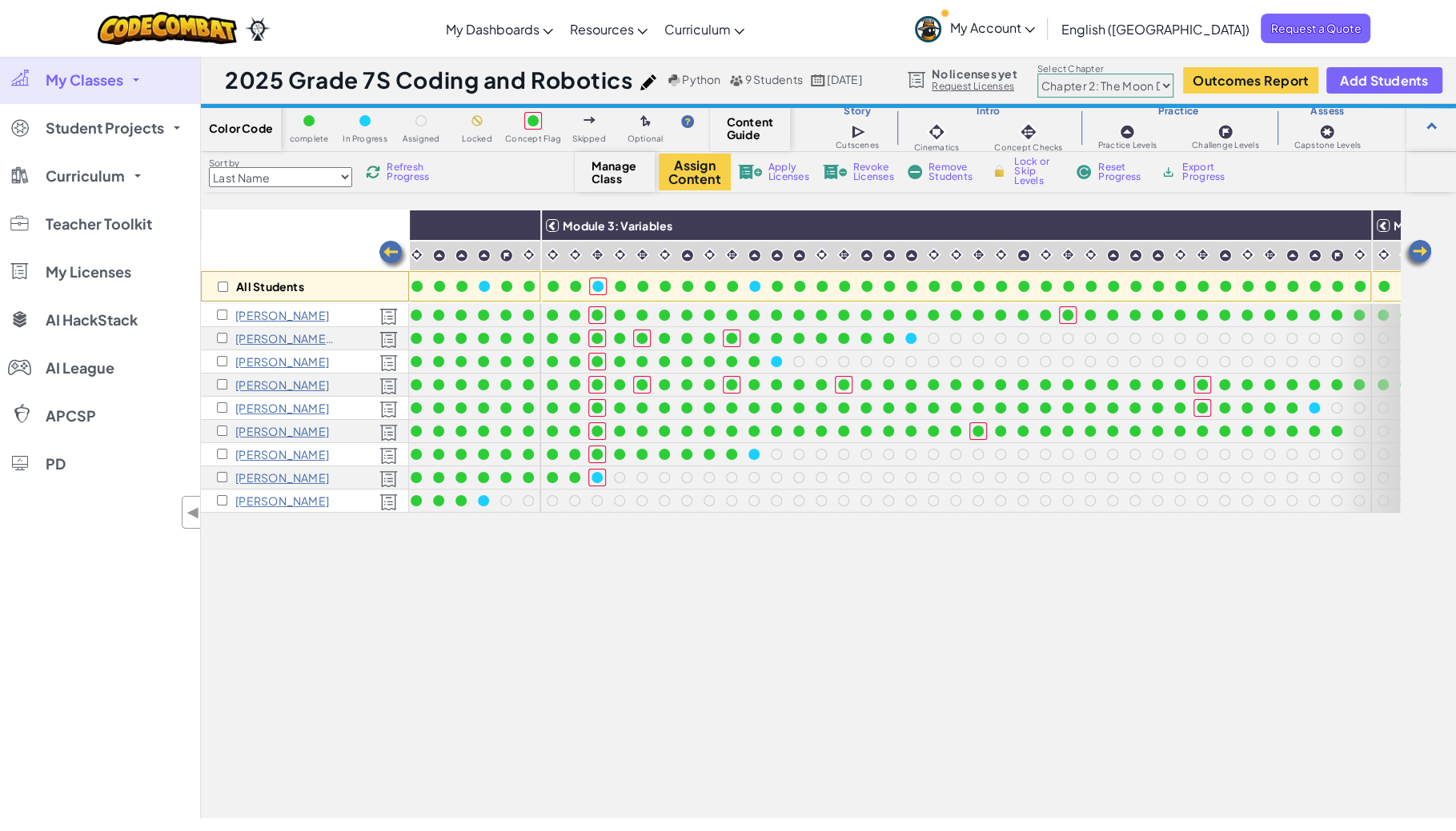
click at [420, 177] on span "Refresh Progress" at bounding box center [411, 171] width 49 height 19
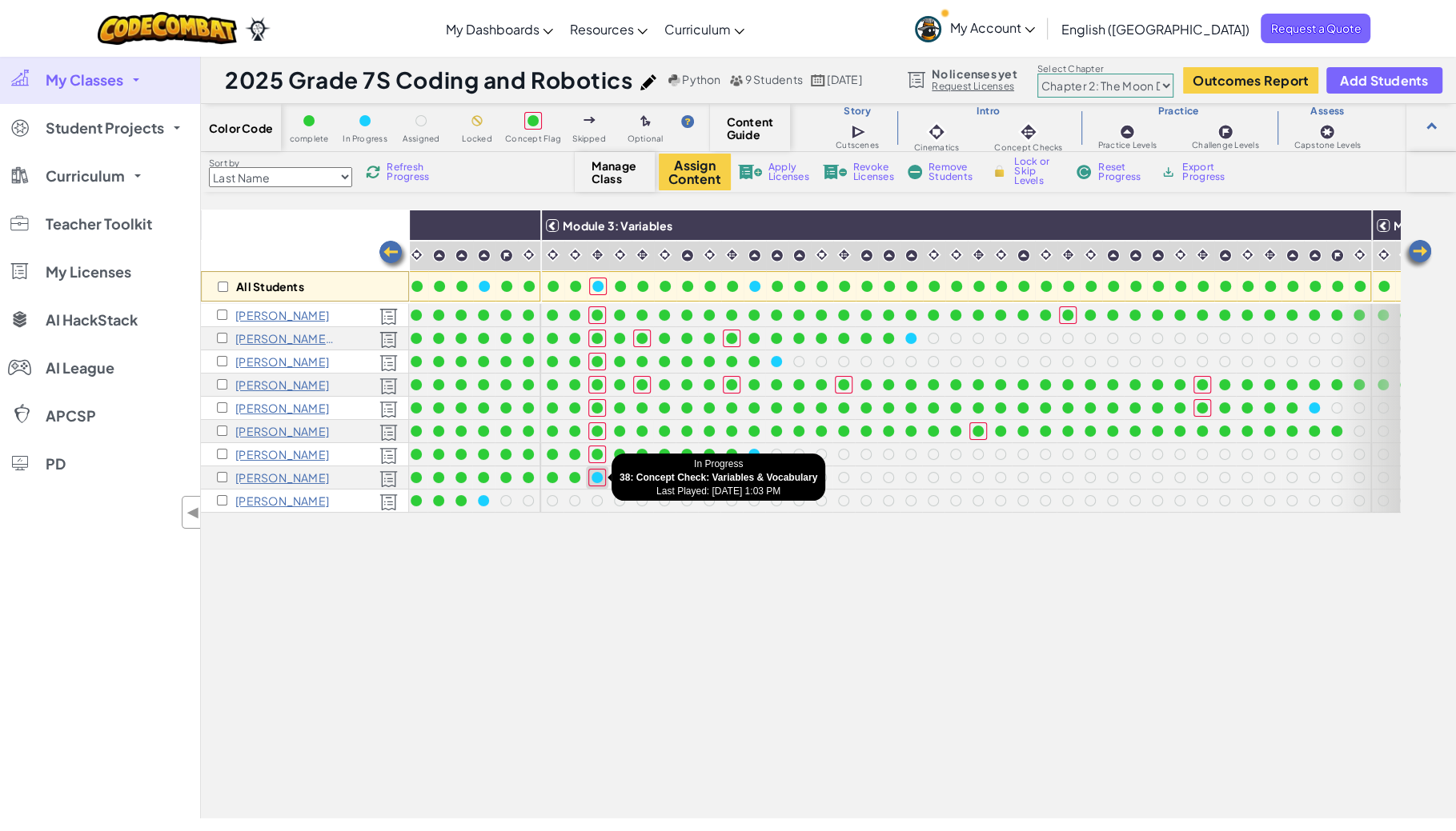
click at [600, 479] on div at bounding box center [597, 478] width 12 height 12
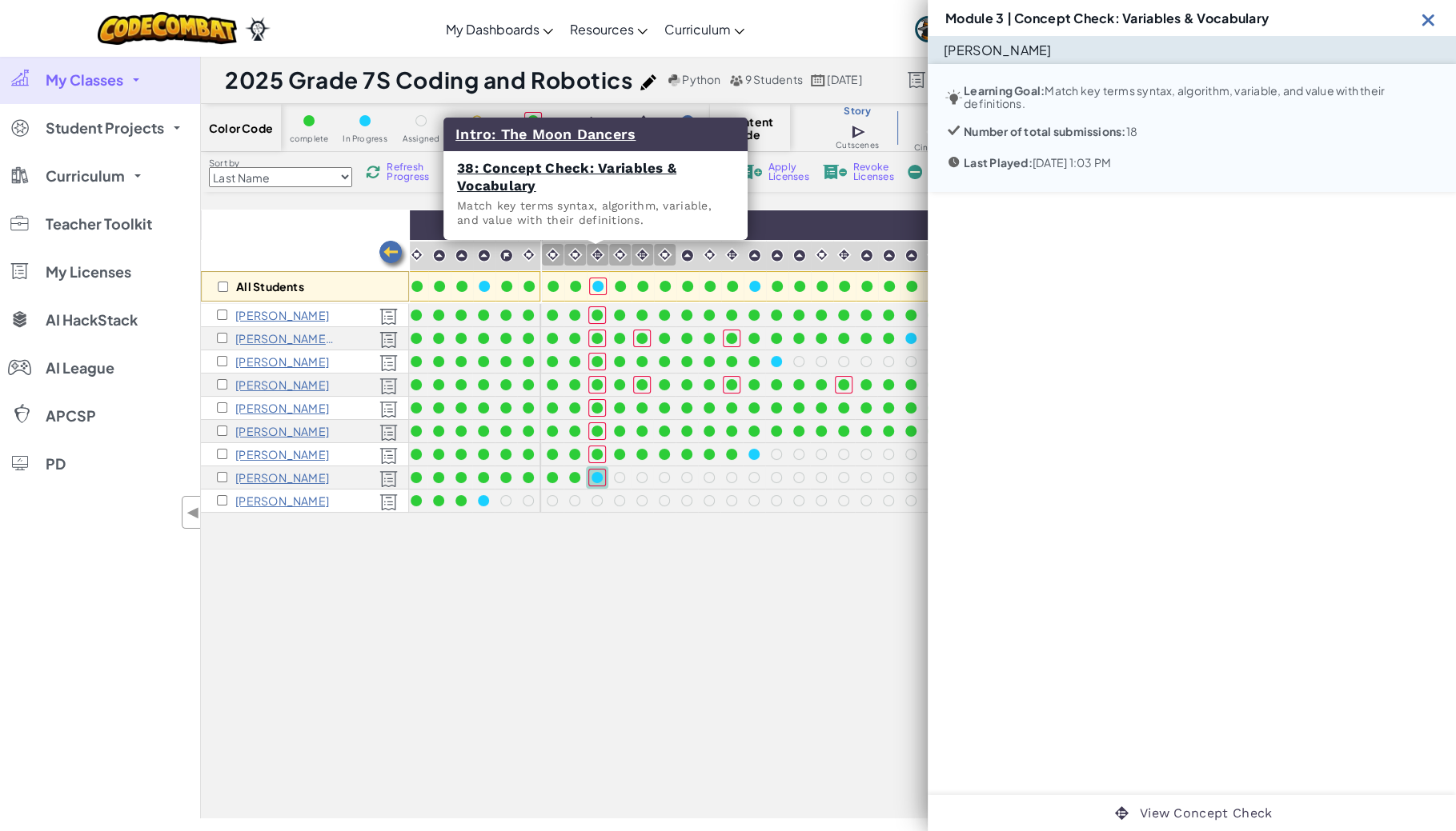
click at [593, 259] on img at bounding box center [597, 254] width 15 height 15
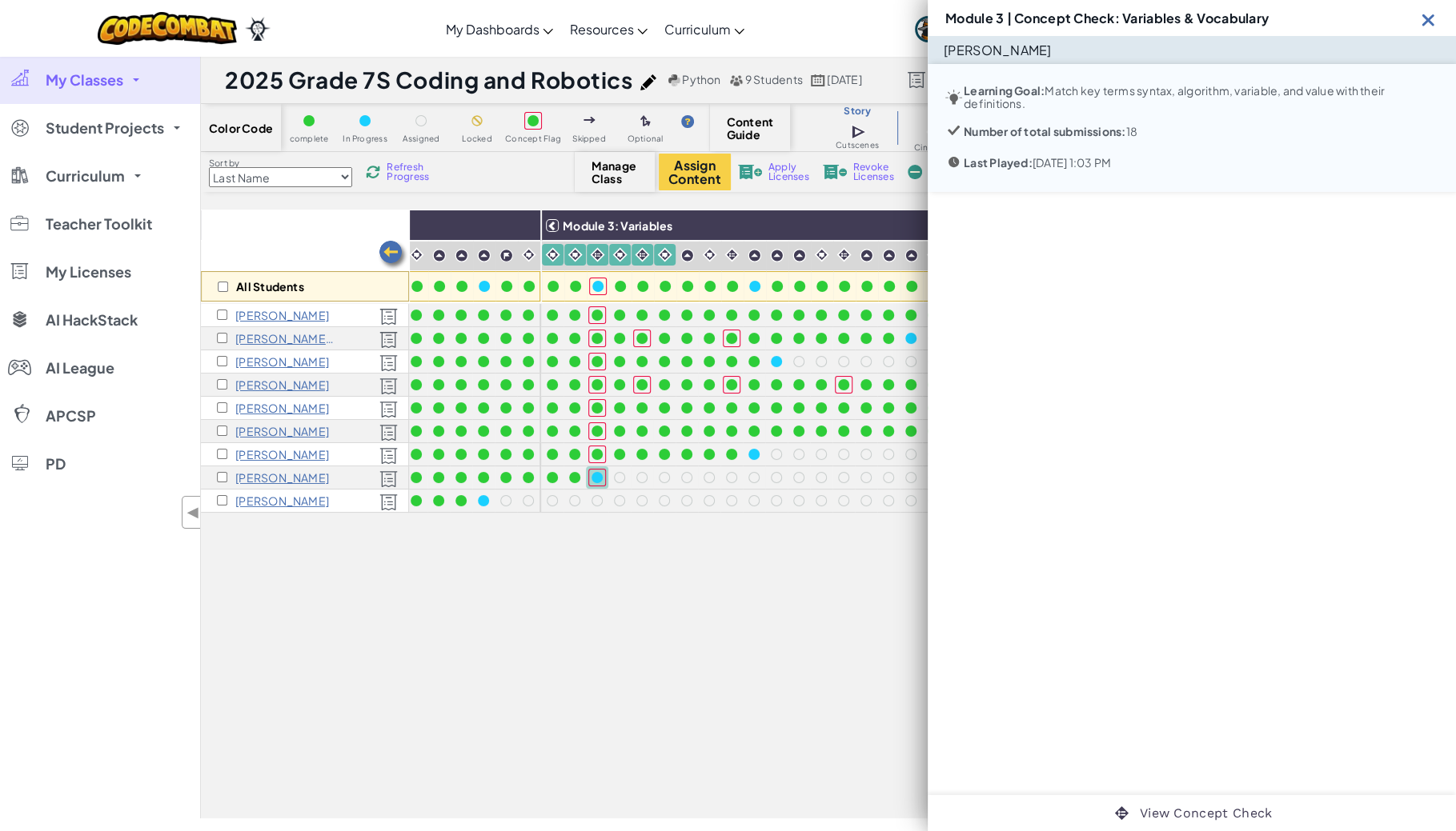
click at [1425, 19] on img at bounding box center [1428, 20] width 20 height 20
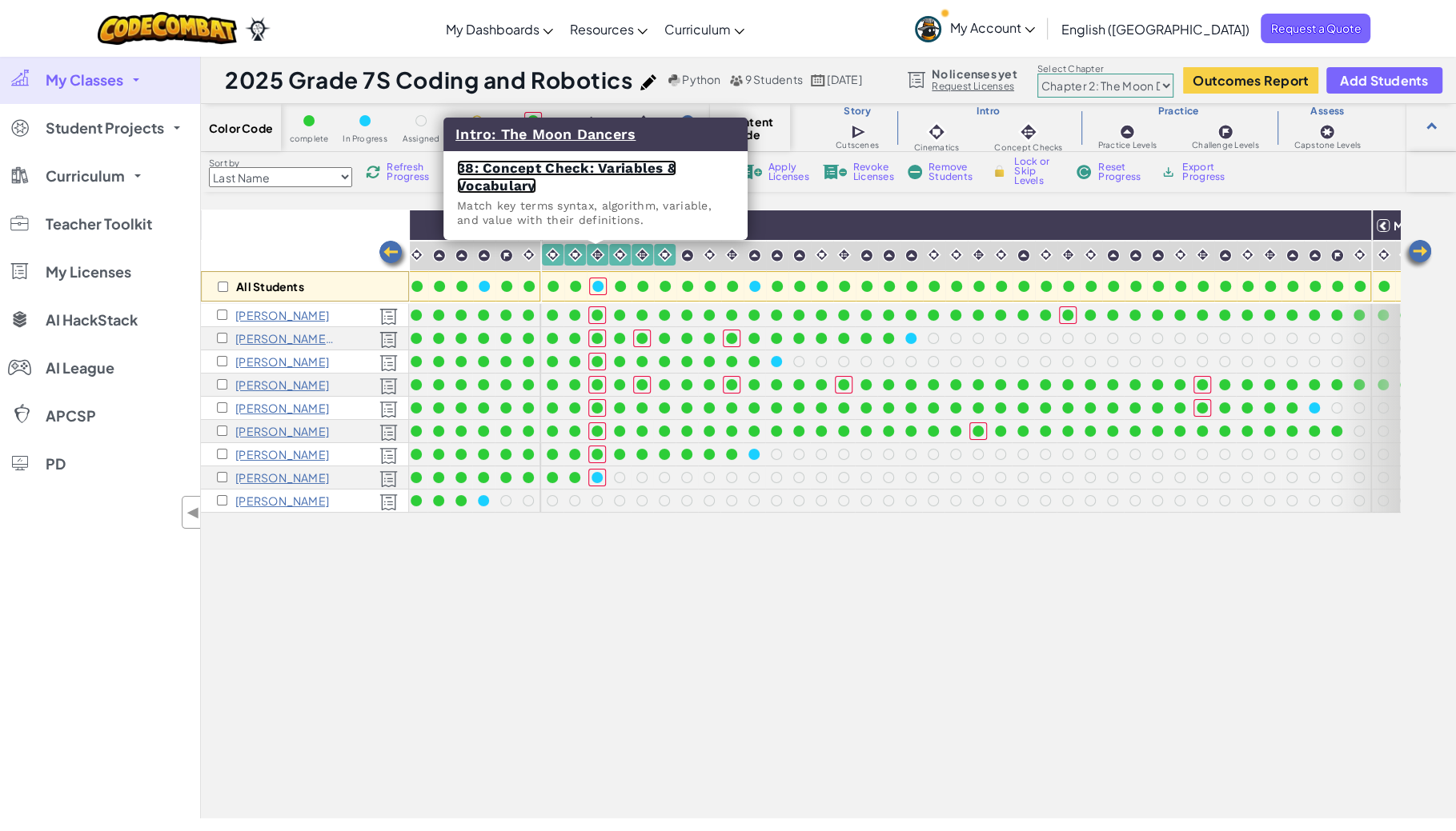
click at [609, 166] on link "38: Concept Check: Variables & Vocabulary" at bounding box center [567, 176] width 219 height 34
